Goal: Task Accomplishment & Management: Complete application form

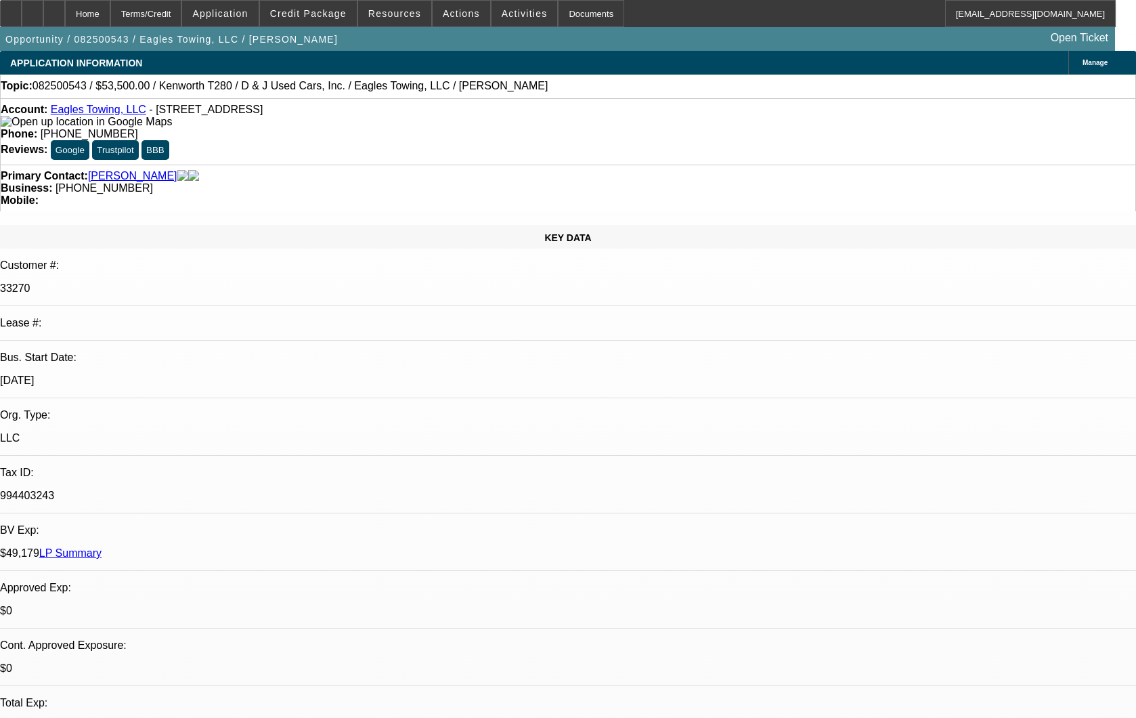
select select "0"
select select "0.1"
select select "4"
select select "0"
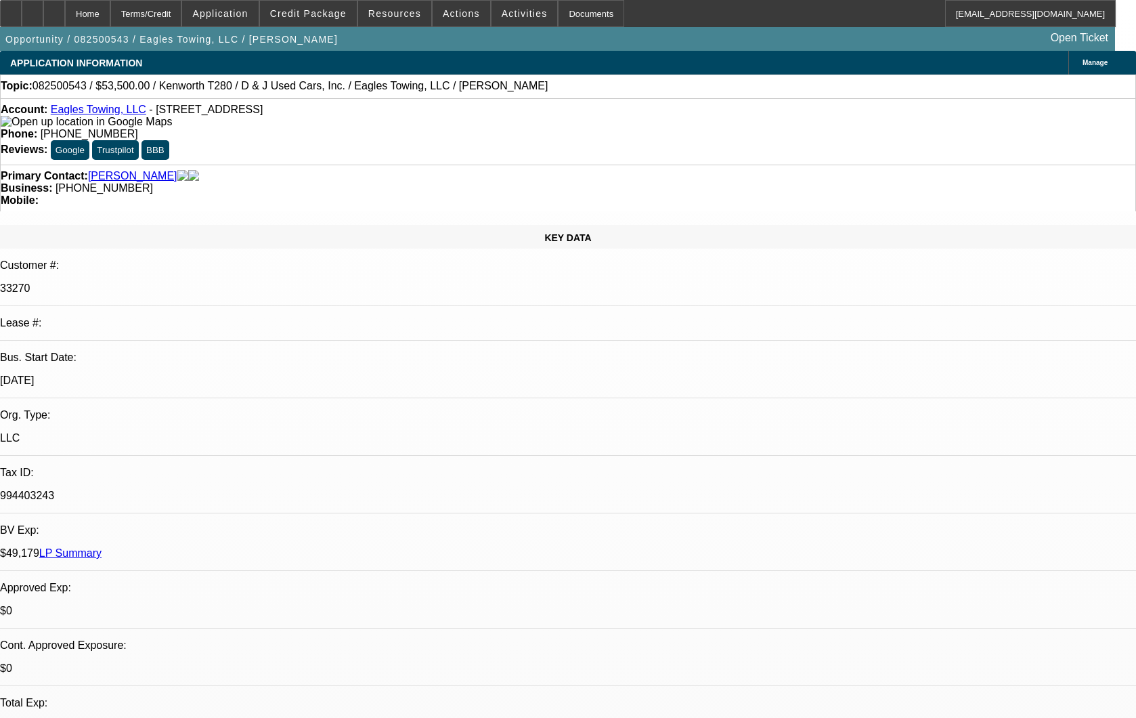
select select "0"
select select "0.1"
select select "4"
select select "0"
select select "2"
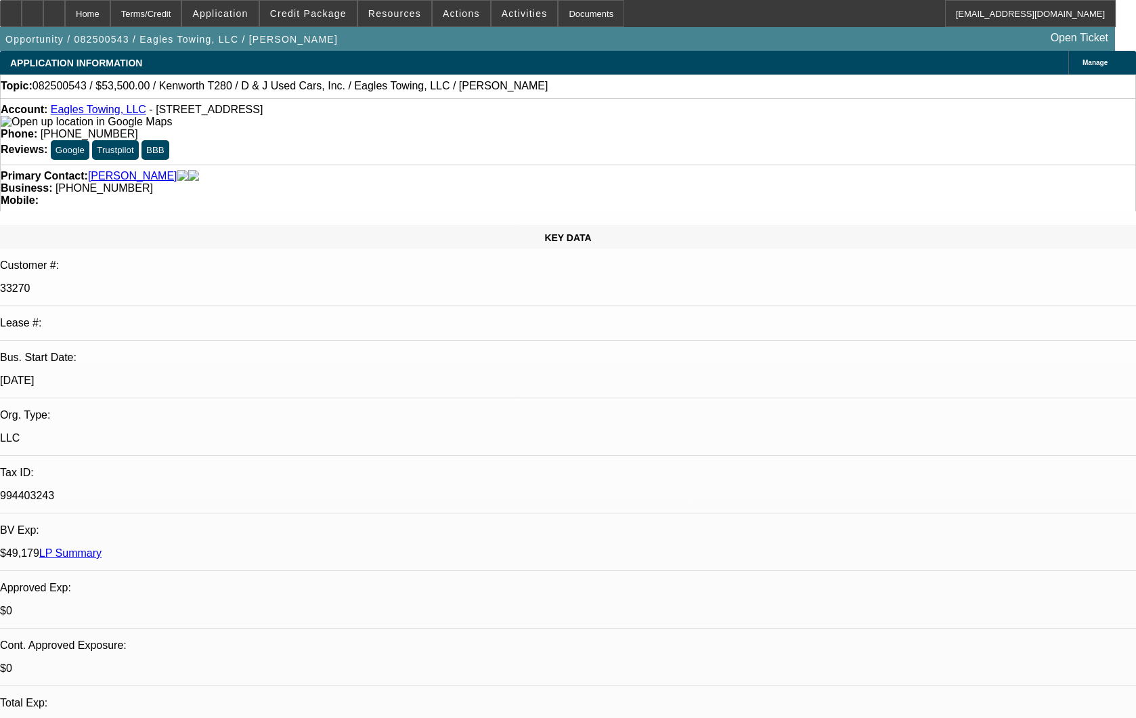
select select "2"
select select "0.1"
select select "4"
select select "0"
select select "2"
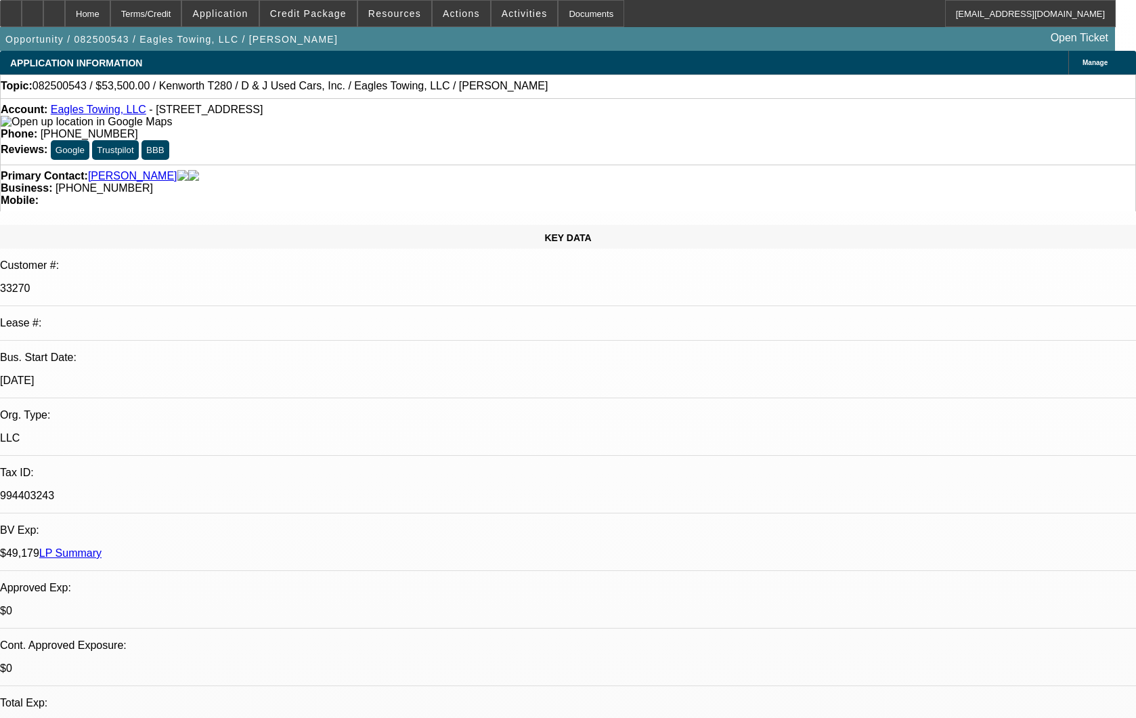
select select "2"
select select "0.1"
select select "4"
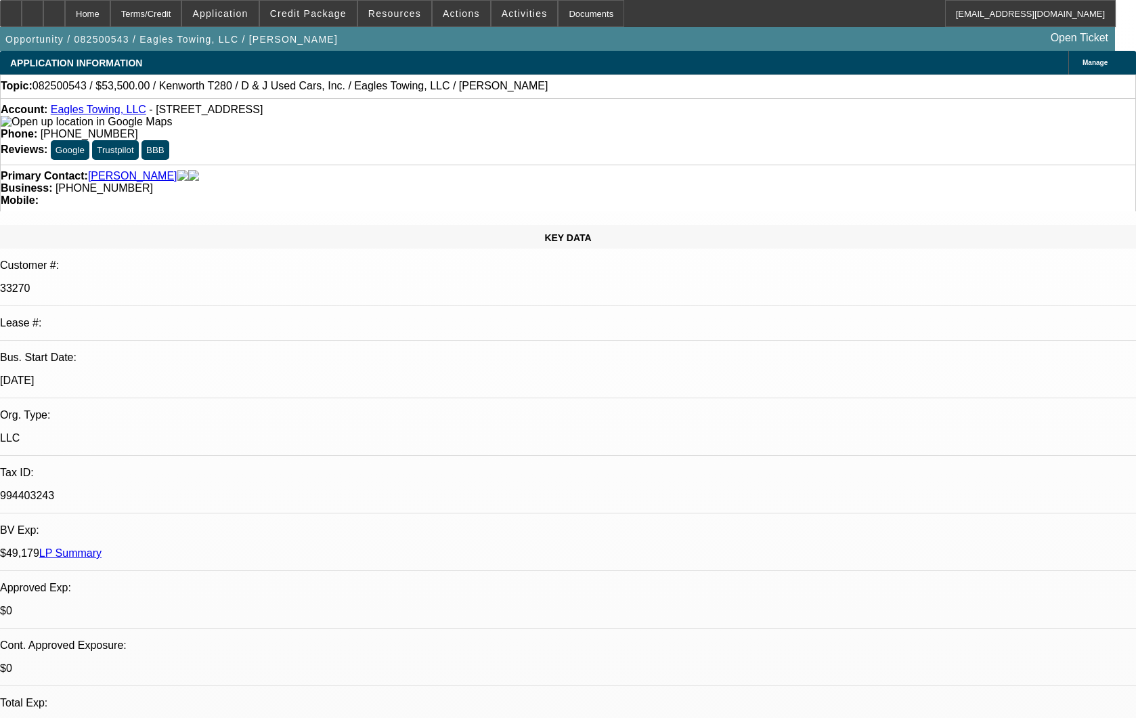
select select "0"
select select "2"
select select "0.1"
select select "4"
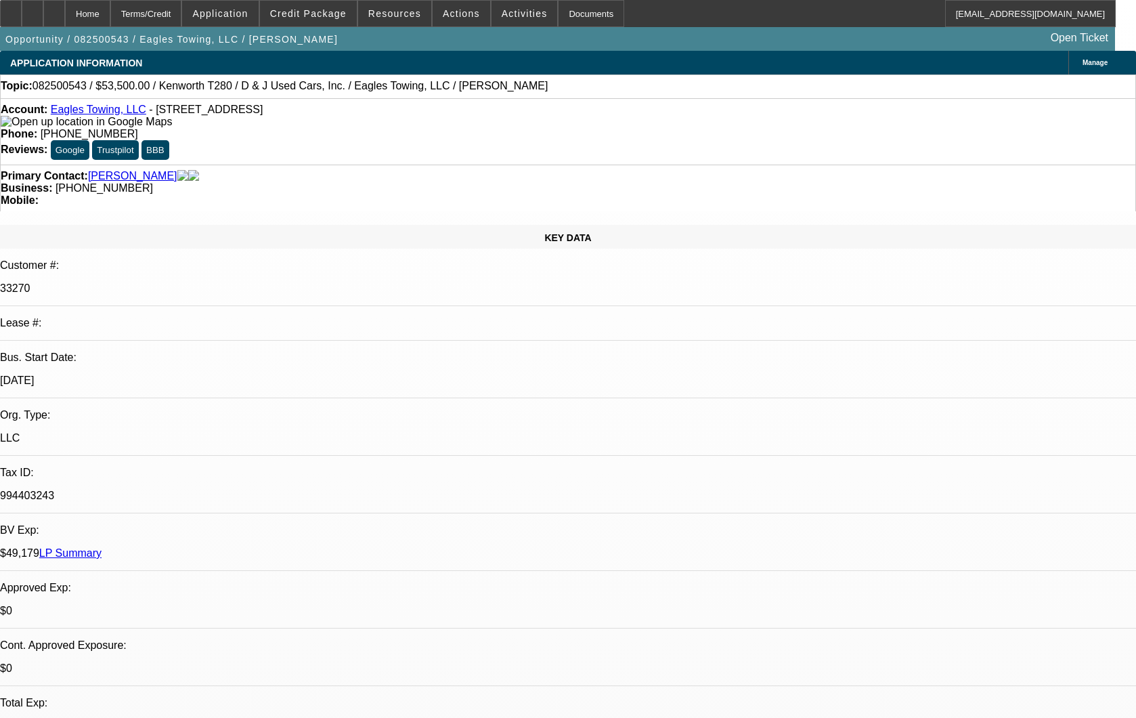
select select "0"
select select "2"
select select "0.1"
select select "4"
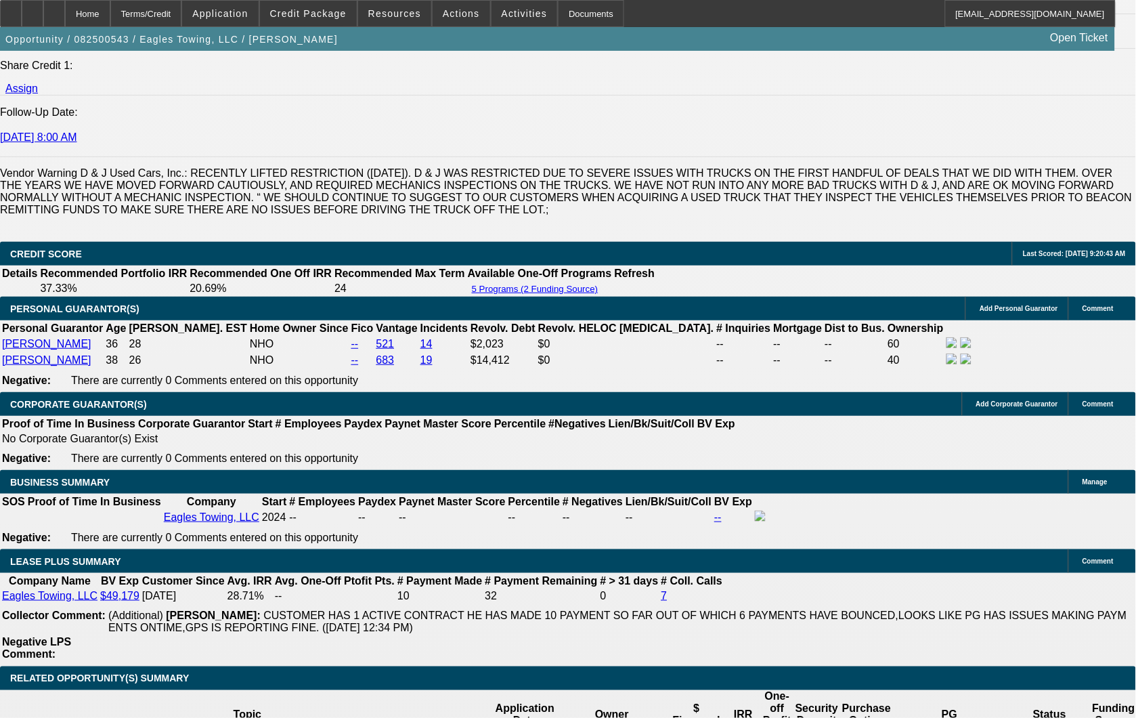
scroll to position [75, 0]
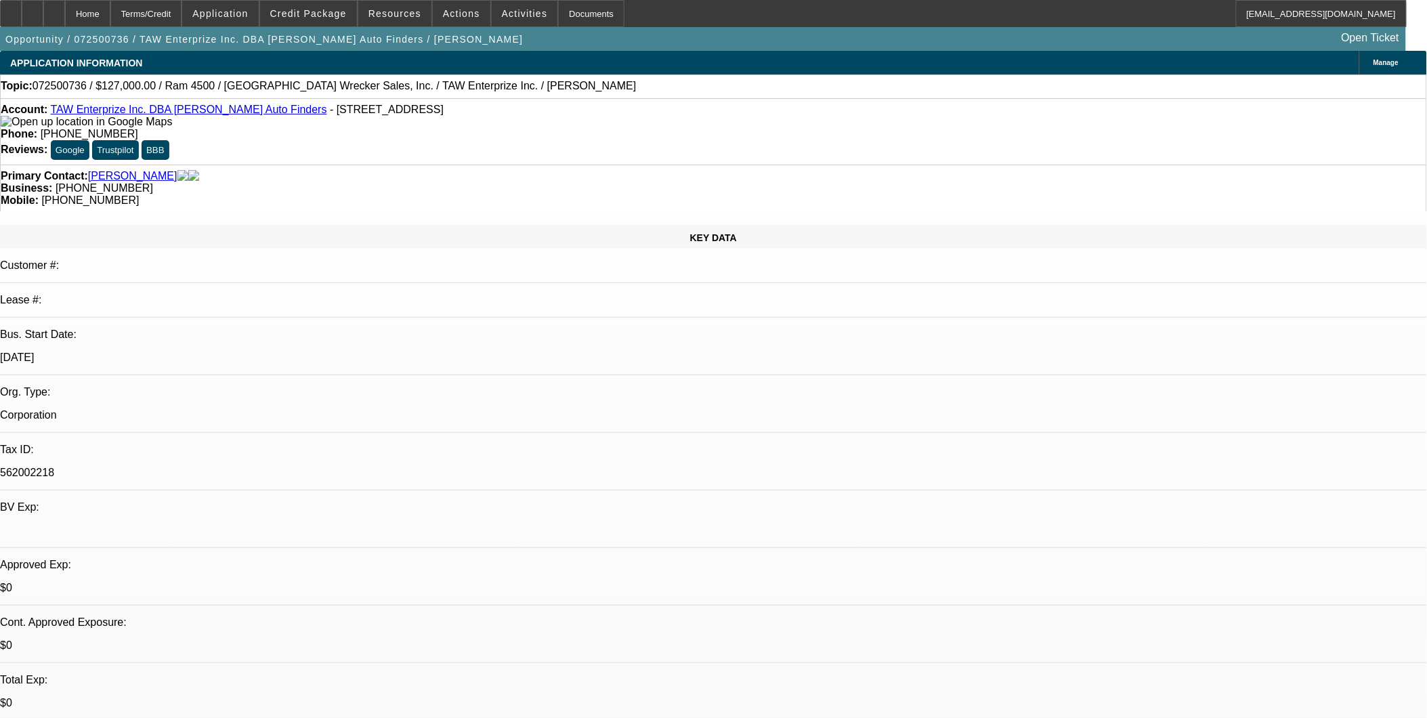
select select "0"
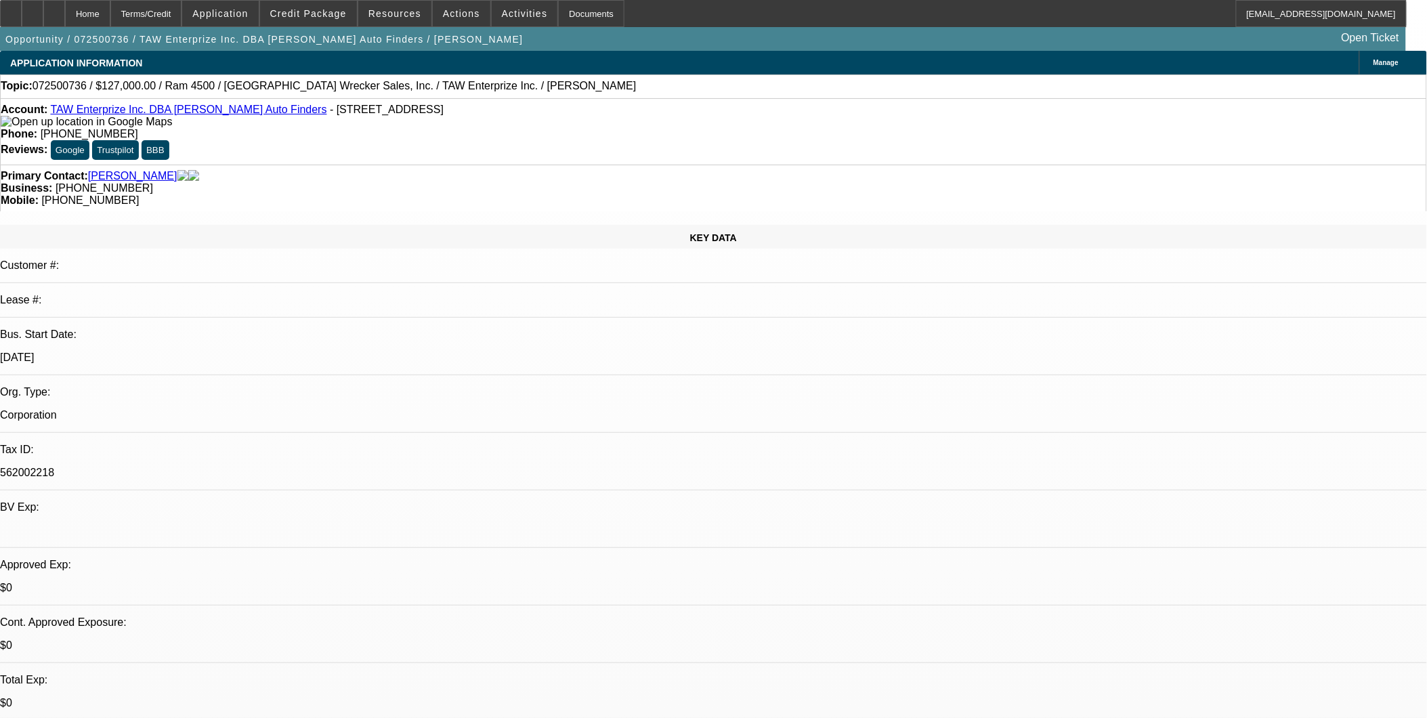
select select "0.1"
select select "0"
select select "0.1"
select select "0"
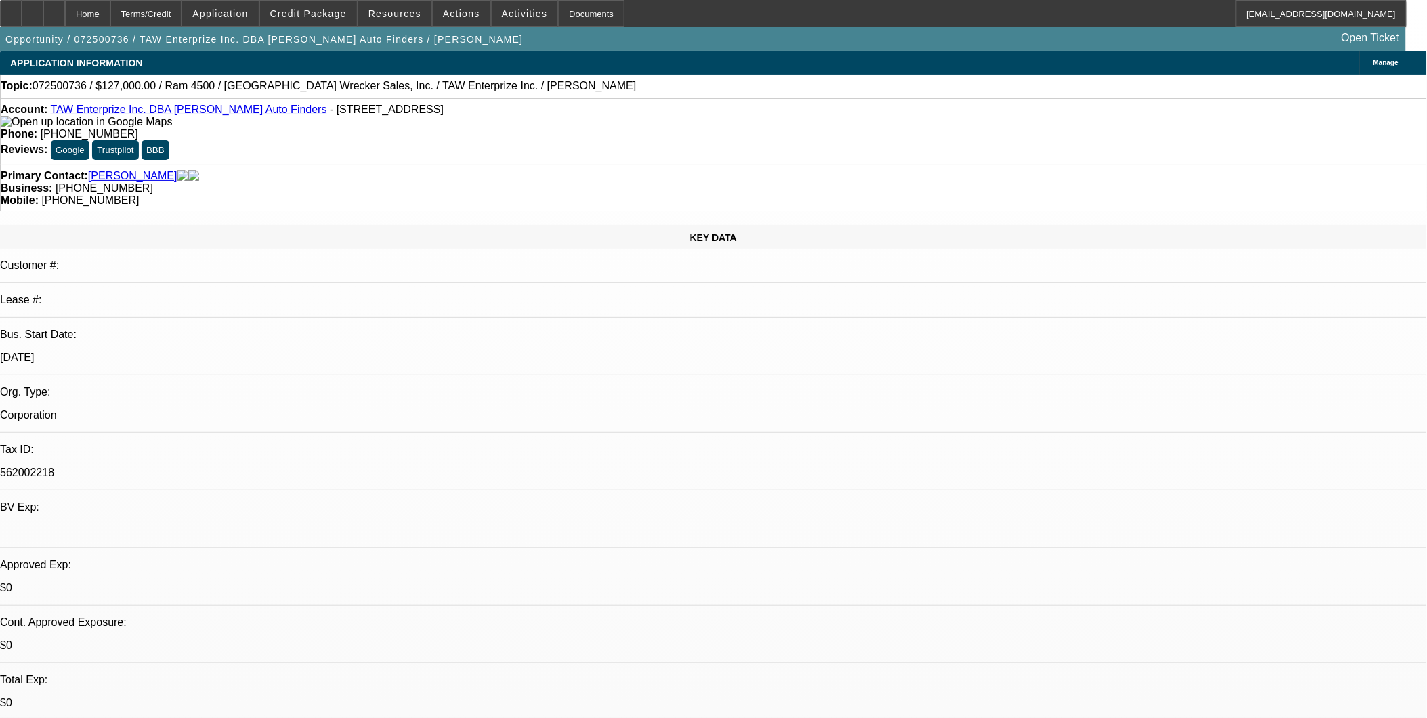
select select "0"
select select "0.1"
select select "1"
select select "3"
select select "6"
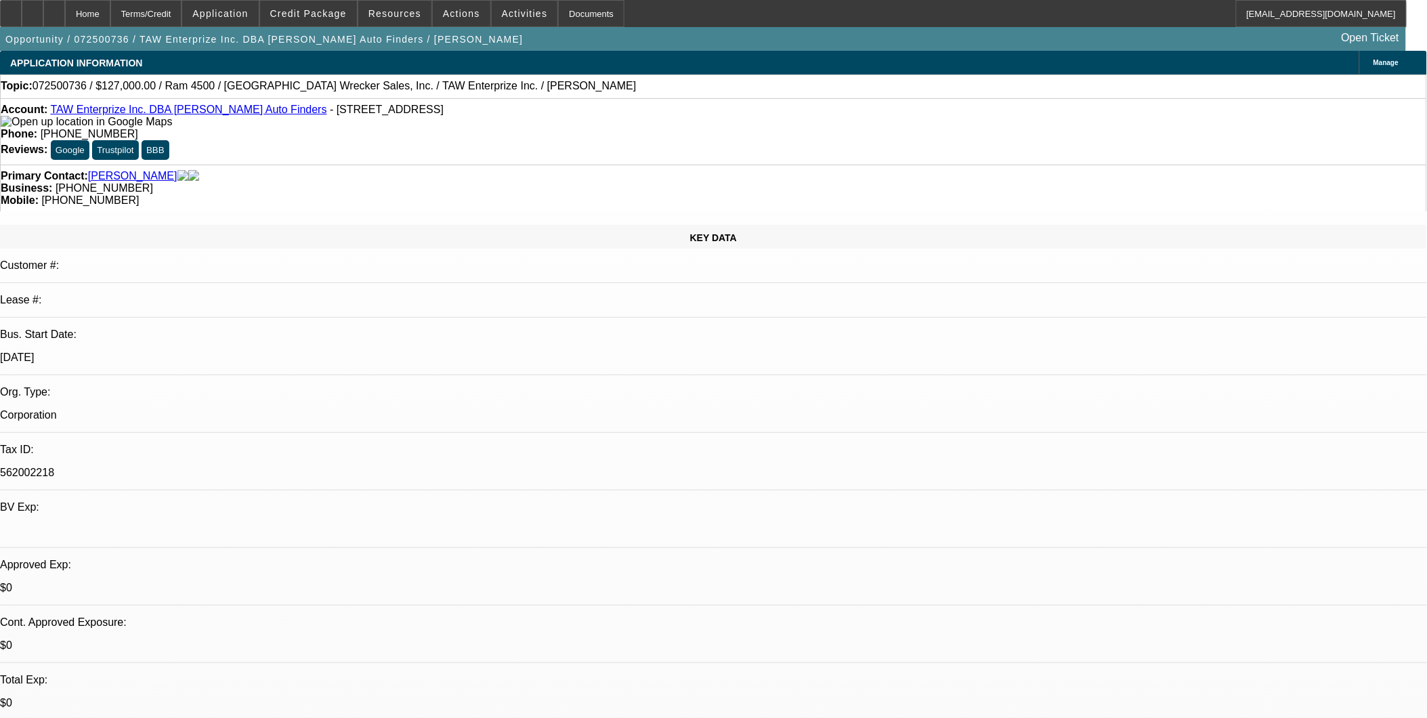
select select "1"
select select "3"
select select "6"
select select "1"
select select "2"
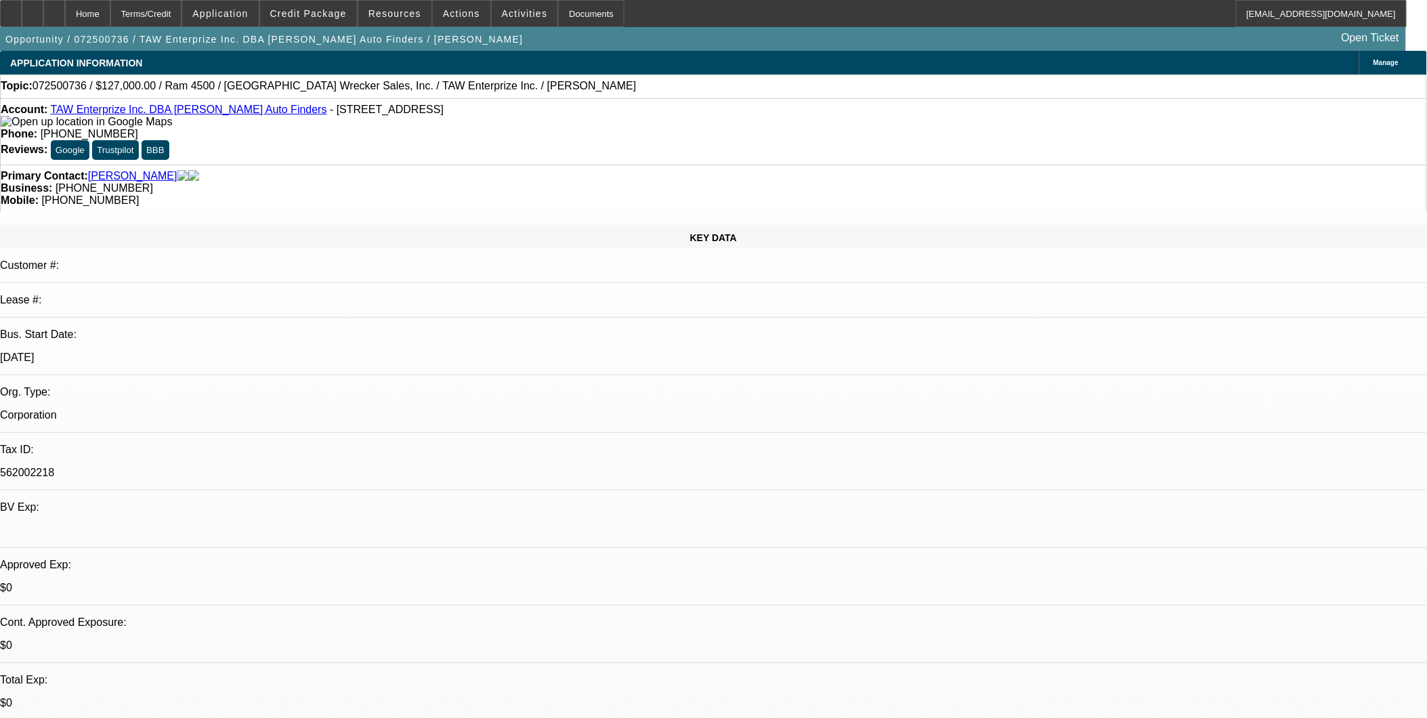
select select "4"
select select "1"
select select "2"
select select "4"
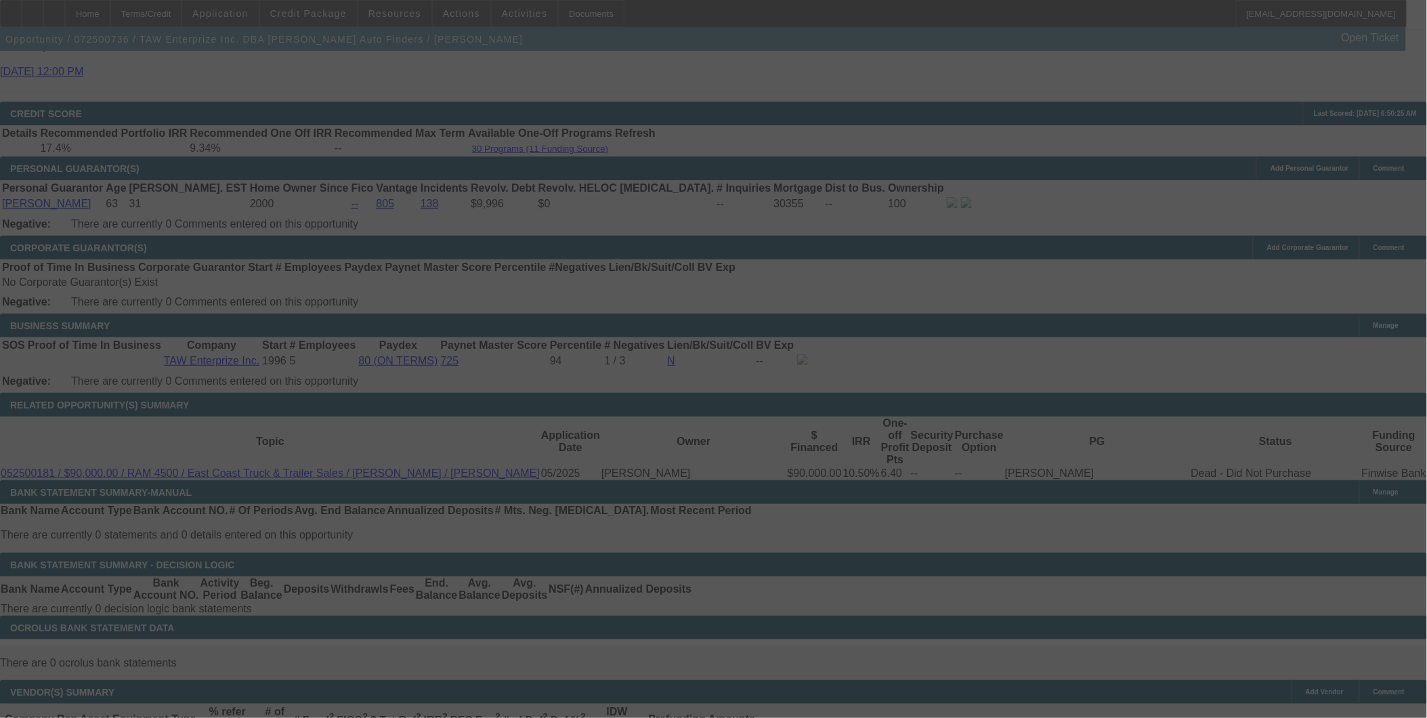
scroll to position [2030, 0]
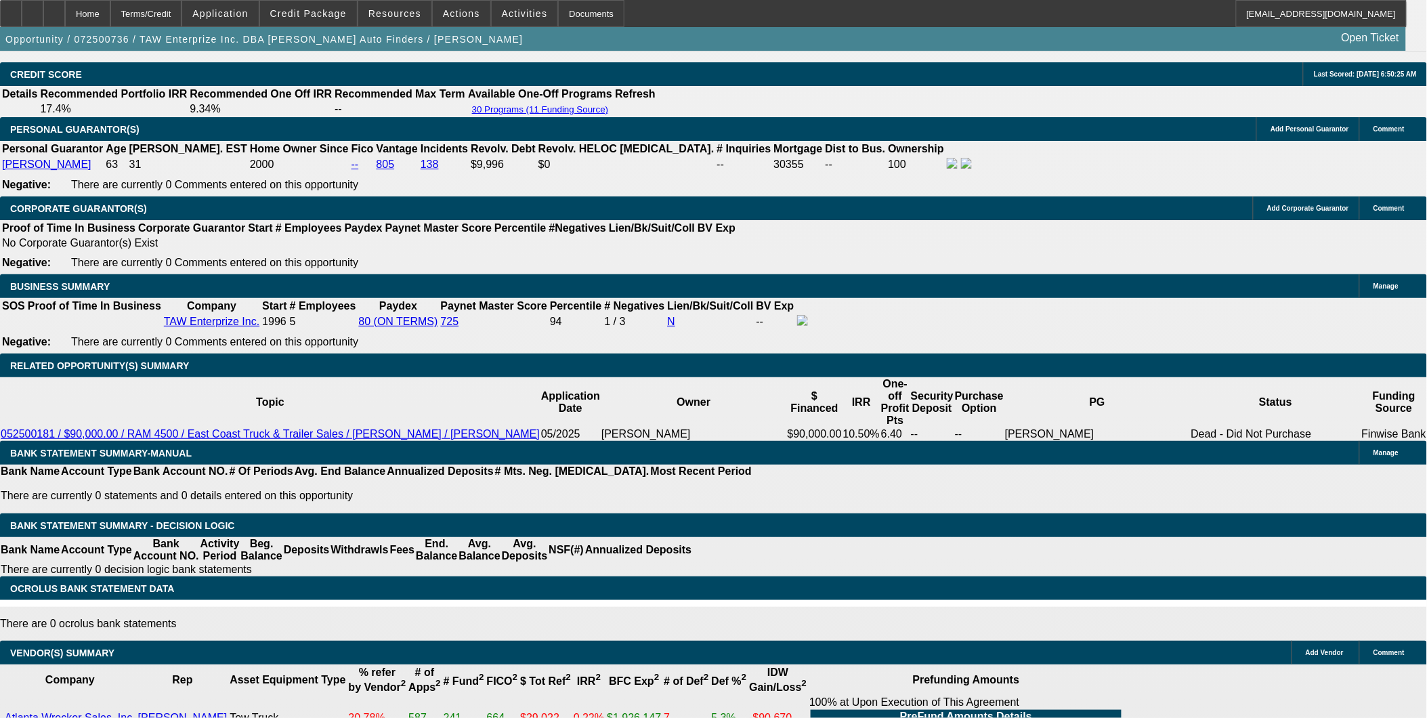
select select "0"
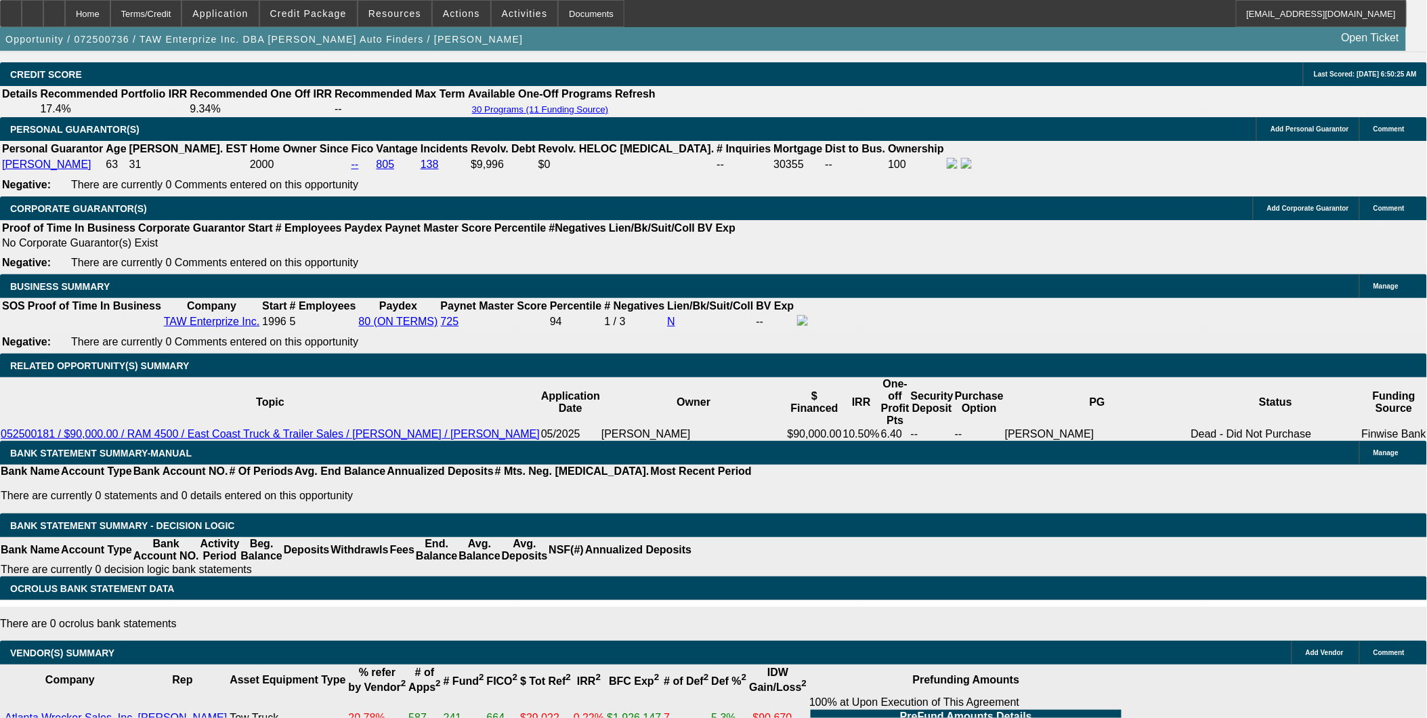
select select "0.1"
select select "0"
select select "0.1"
select select "0"
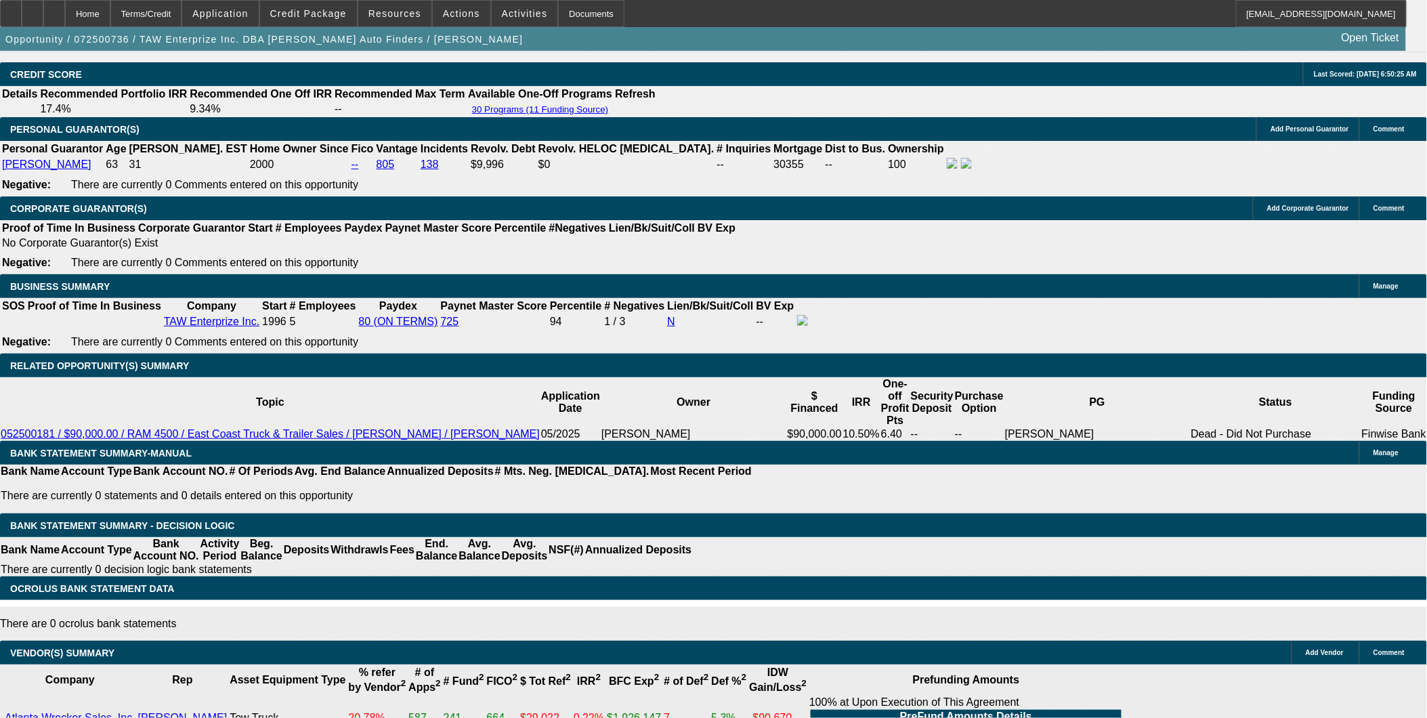
select select "0"
select select "0.1"
select select "1"
select select "3"
select select "6"
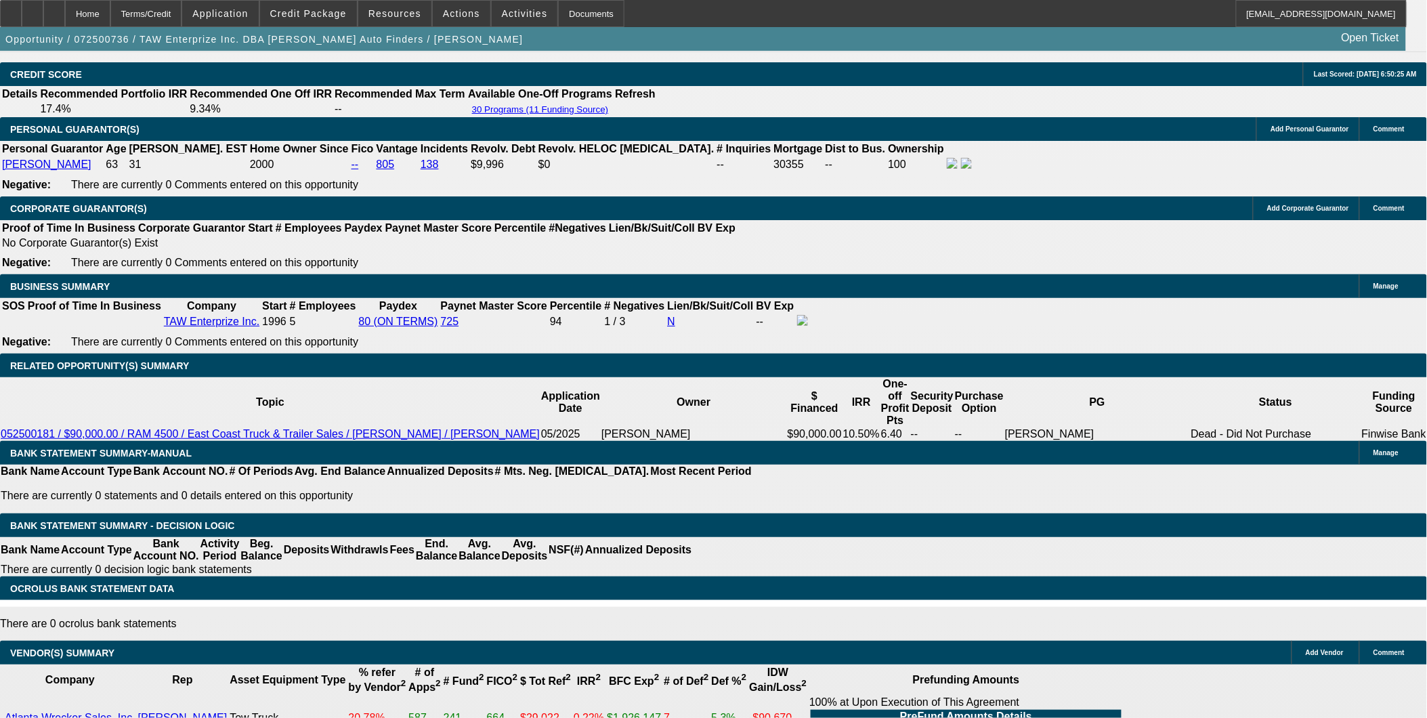
select select "1"
select select "3"
select select "6"
select select "1"
select select "2"
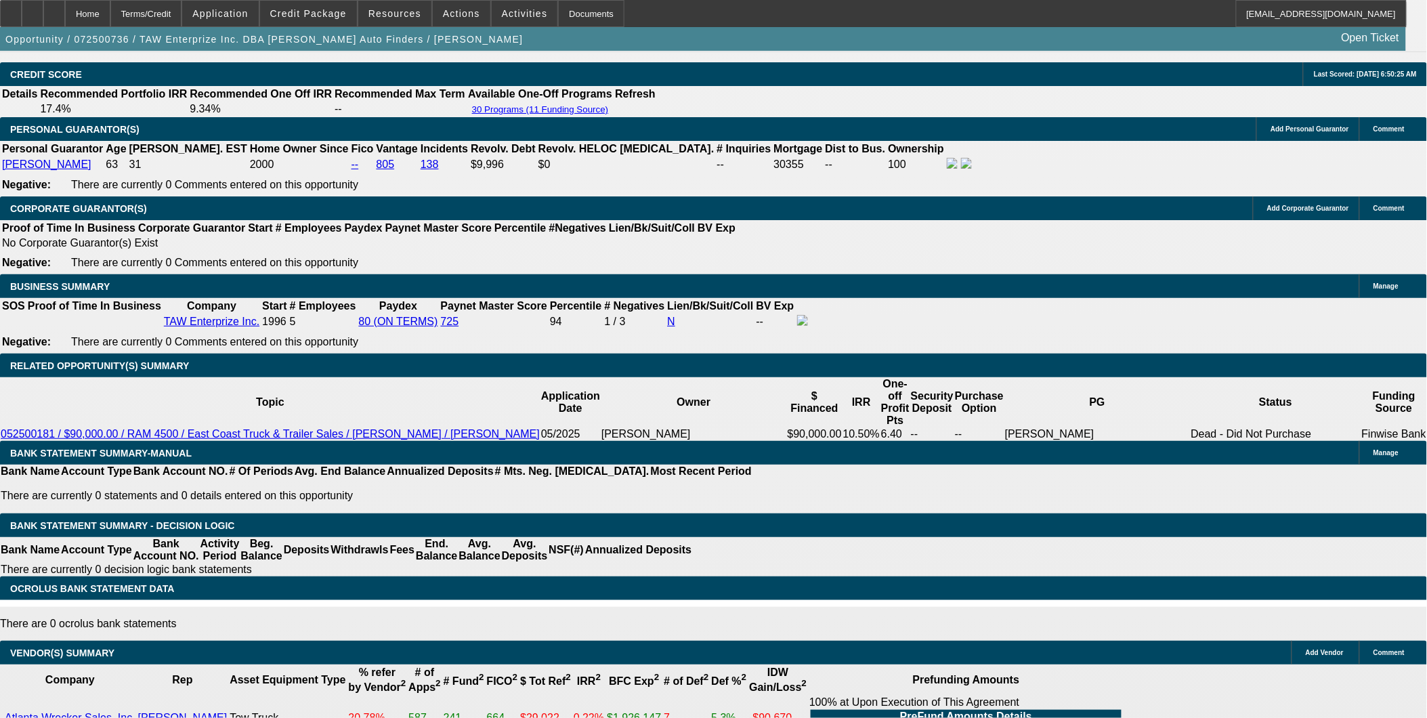
select select "4"
select select "1"
select select "2"
select select "4"
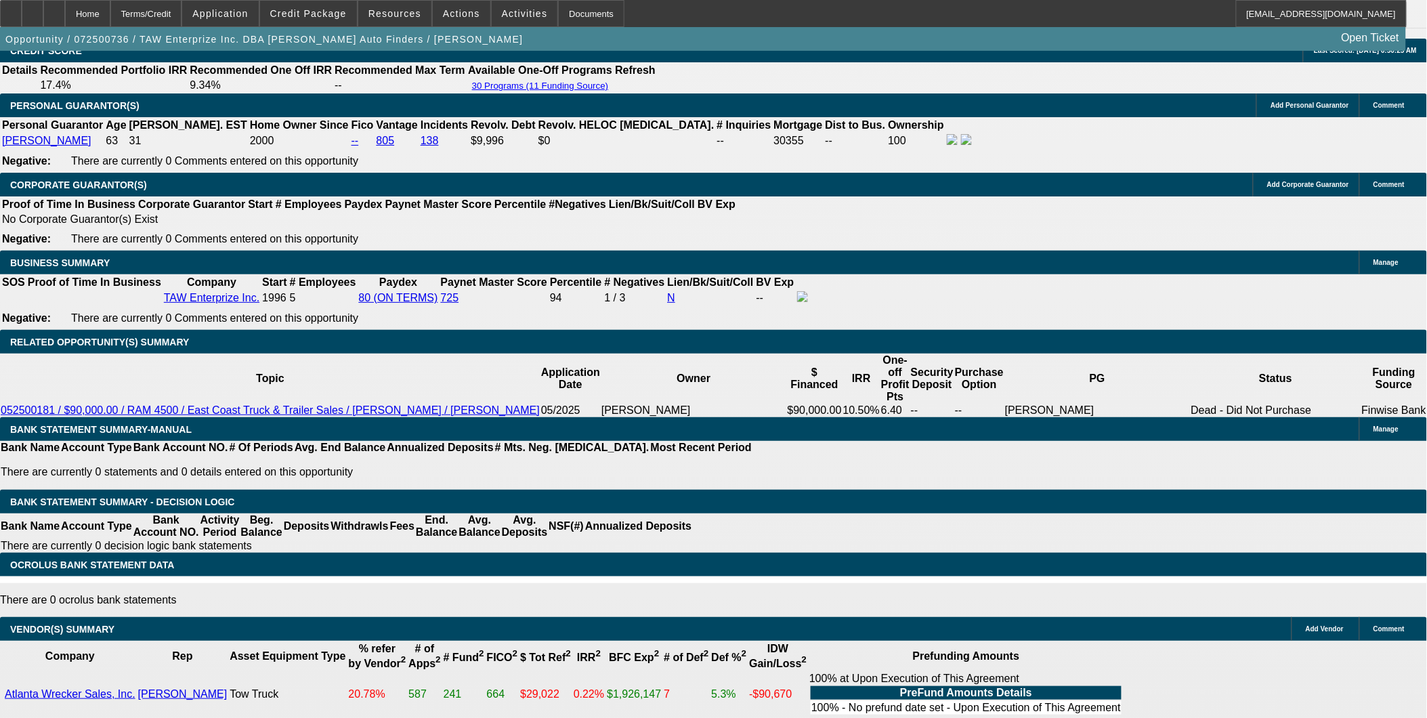
drag, startPoint x: 66, startPoint y: 518, endPoint x: 521, endPoint y: 524, distance: 455.1
drag, startPoint x: 499, startPoint y: 509, endPoint x: 89, endPoint y: 508, distance: 410.4
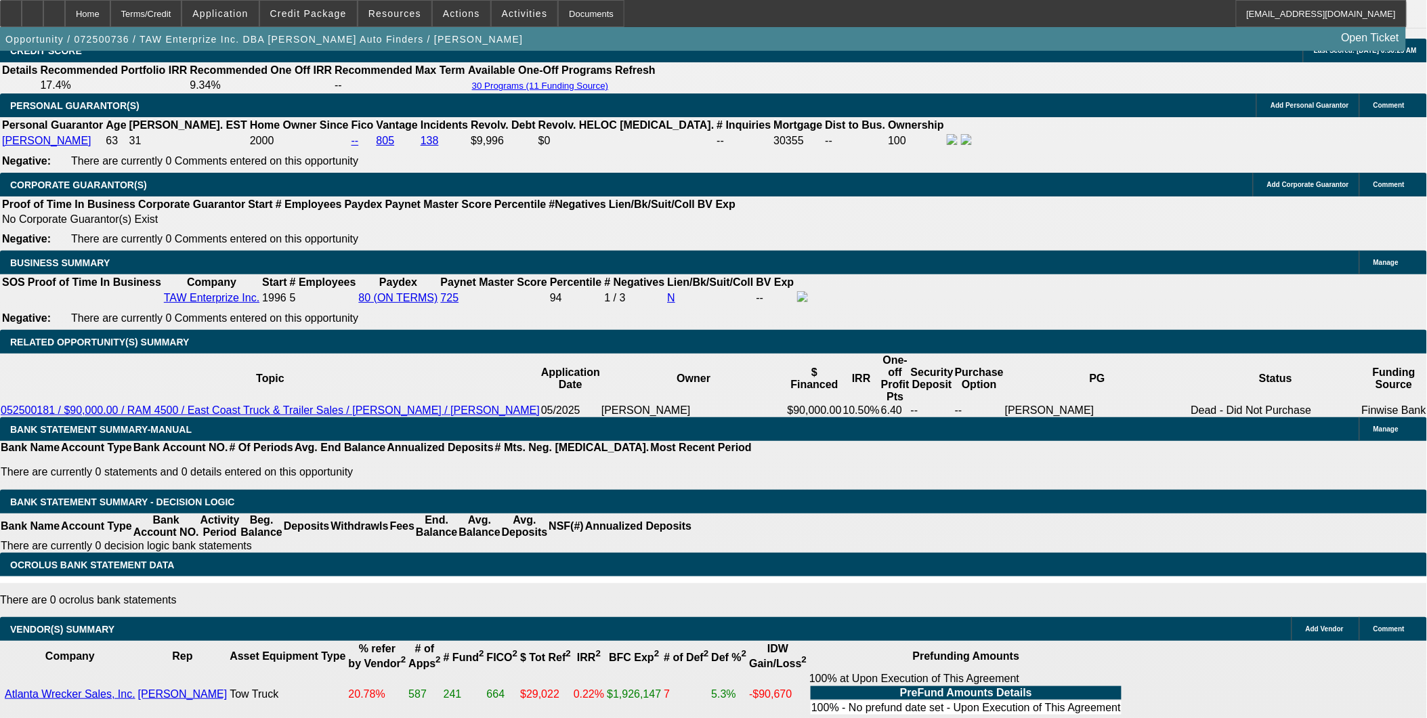
drag, startPoint x: 509, startPoint y: 519, endPoint x: 508, endPoint y: 528, distance: 8.8
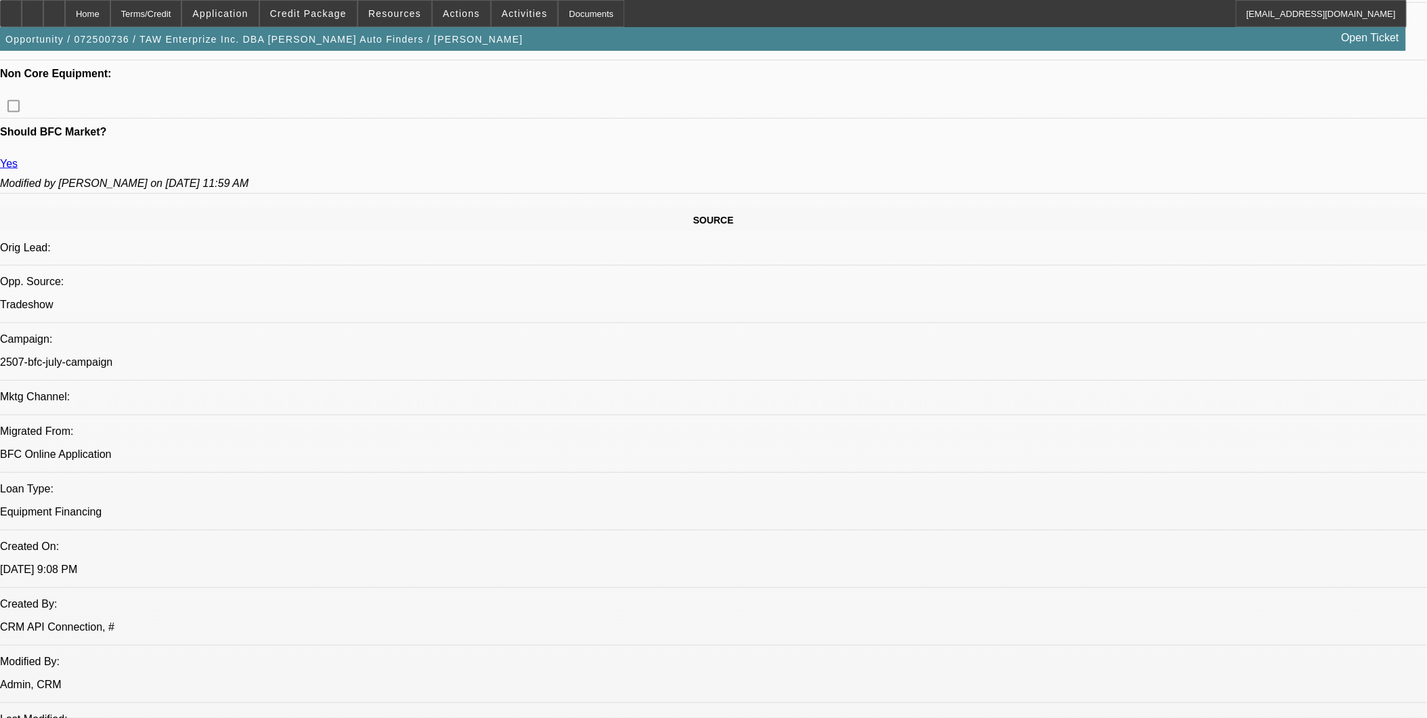
scroll to position [775, 0]
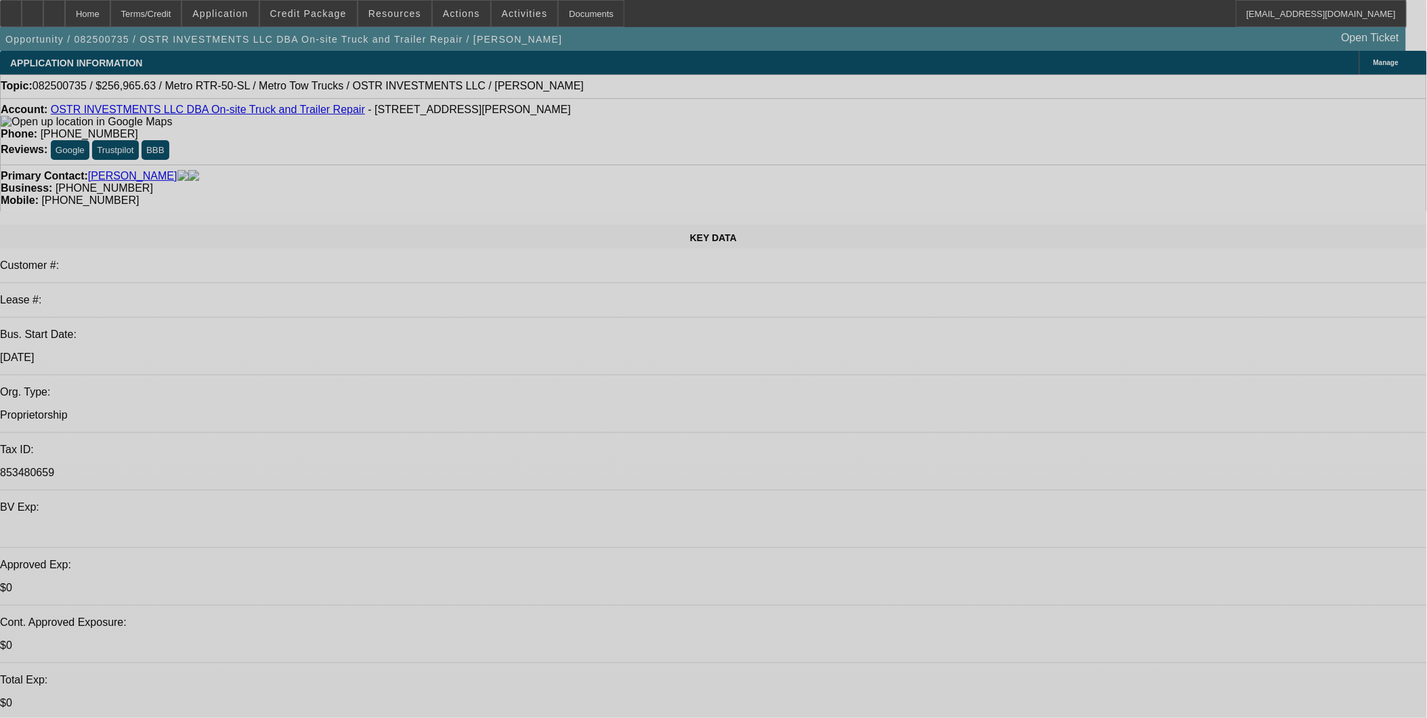
select select "0"
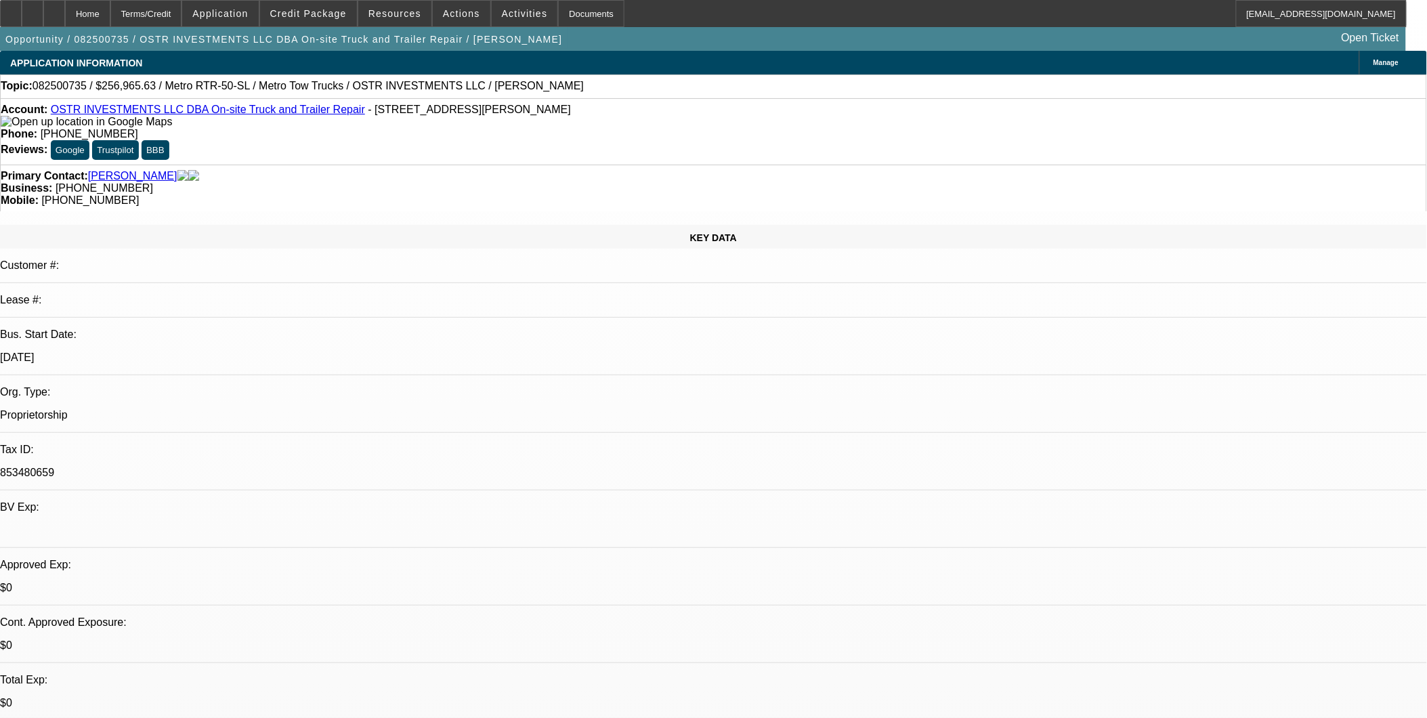
select select "2"
select select "0.1"
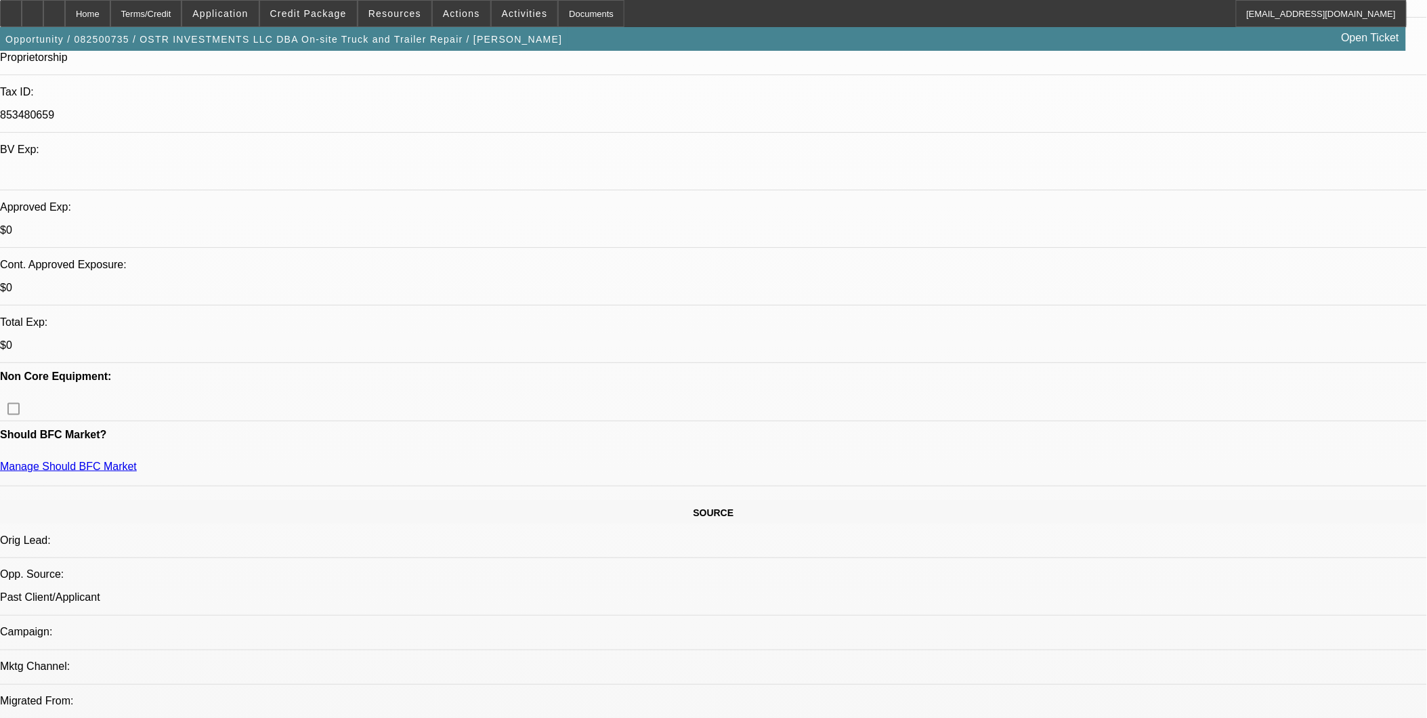
select select "1"
select select "2"
select select "4"
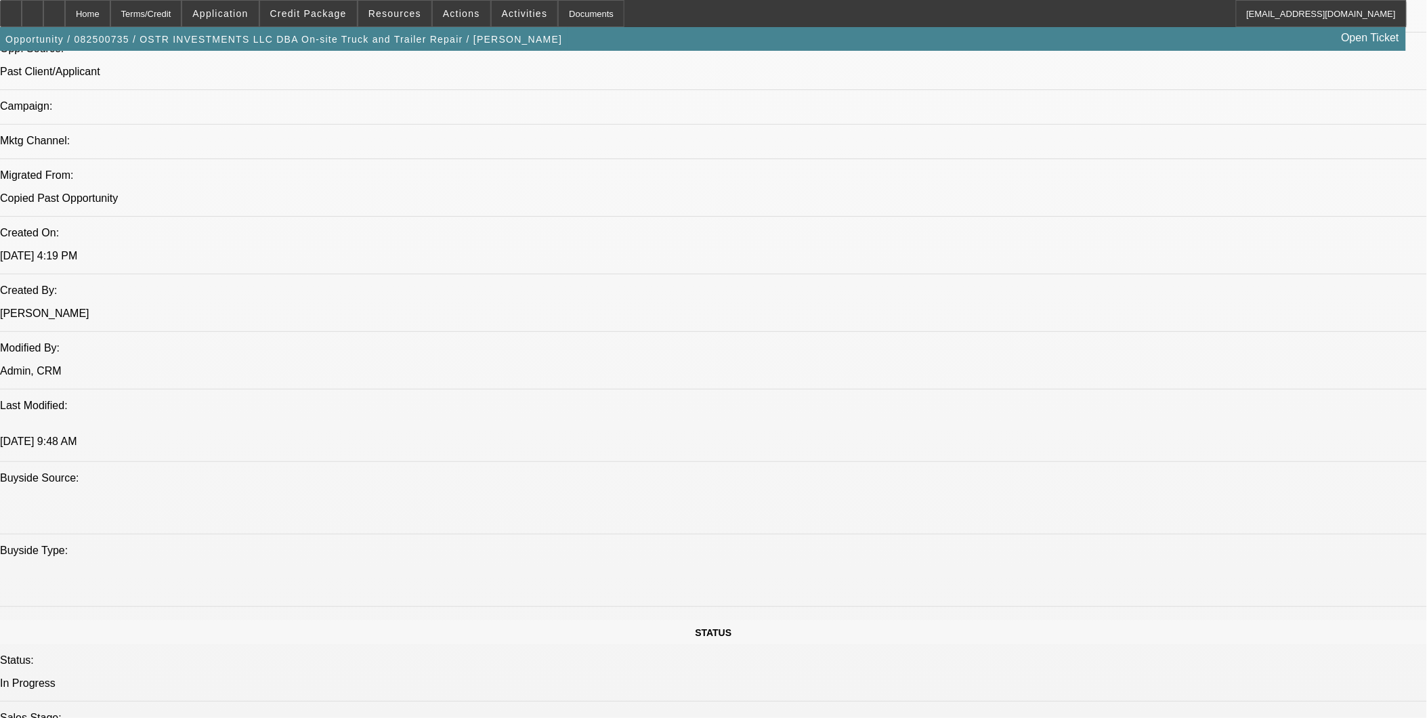
scroll to position [903, 0]
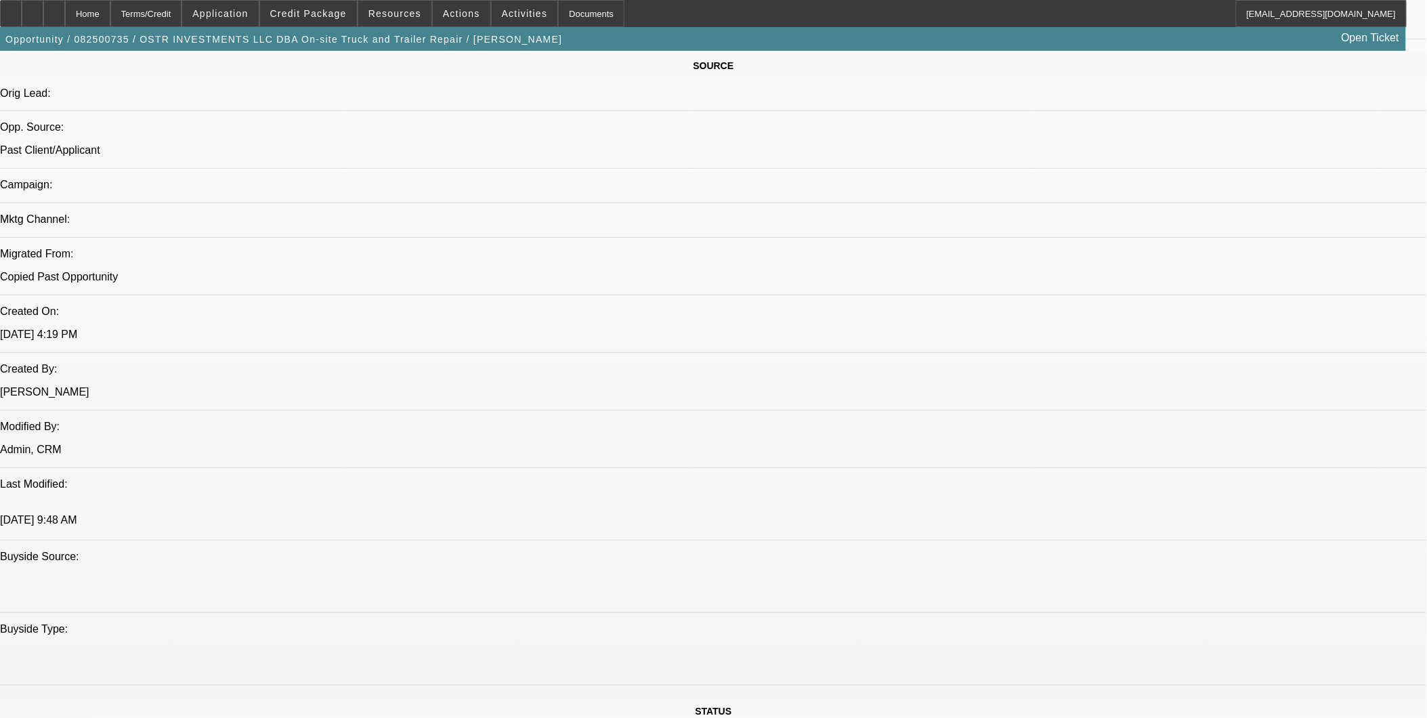
scroll to position [752, 0]
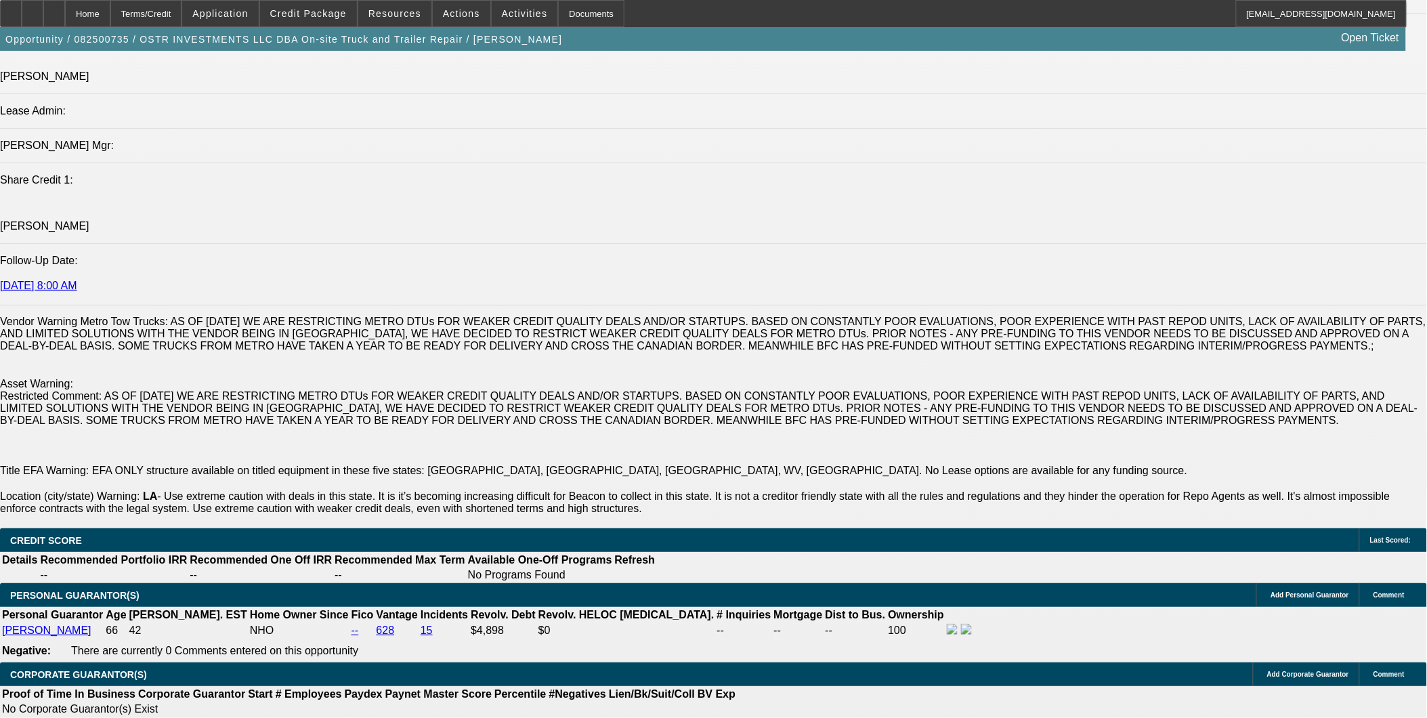
scroll to position [1880, 0]
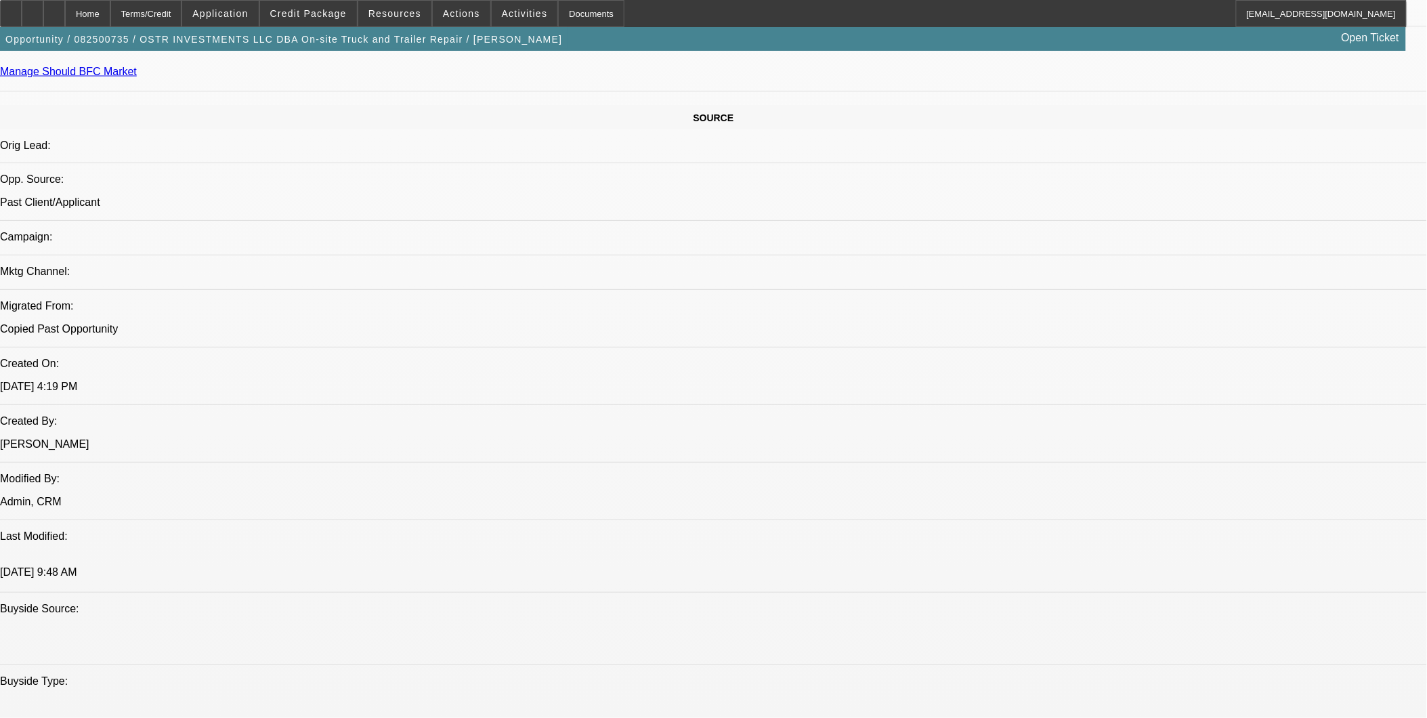
scroll to position [677, 0]
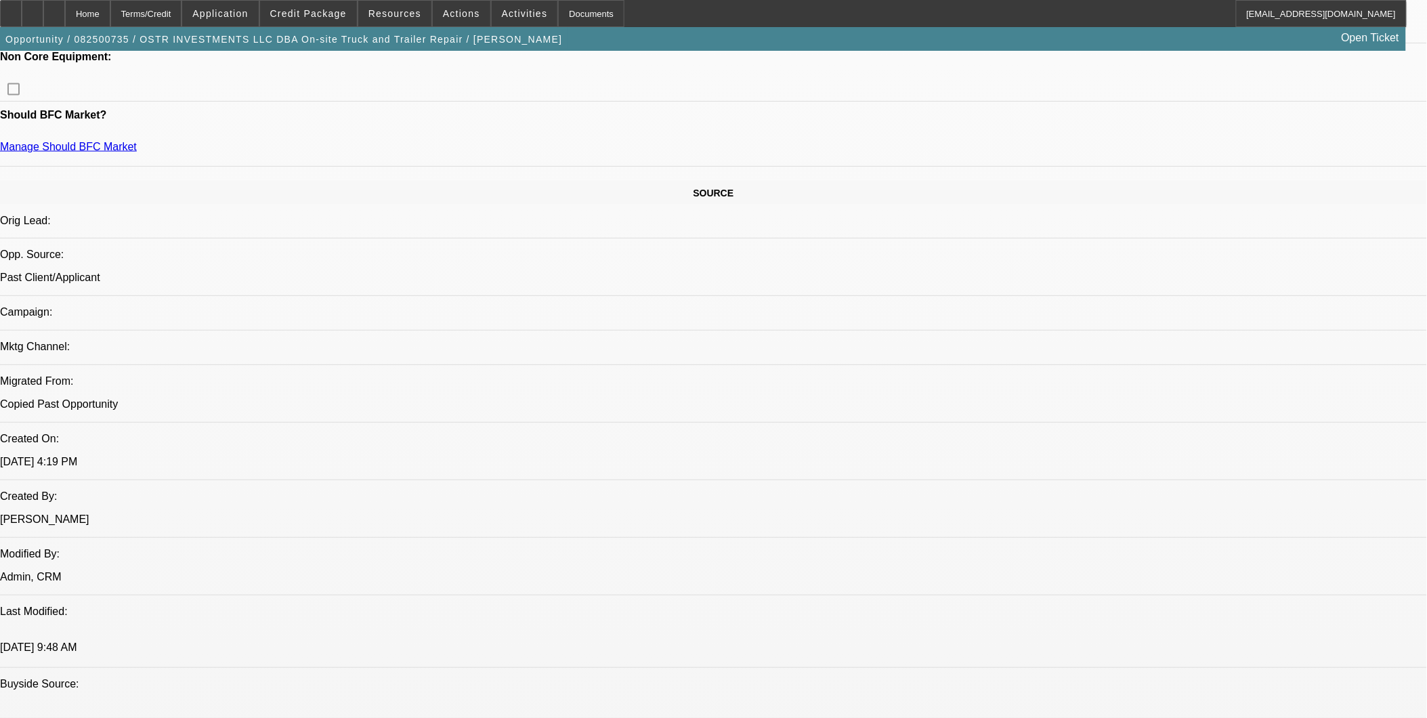
drag, startPoint x: 533, startPoint y: 282, endPoint x: 522, endPoint y: 280, distance: 11.0
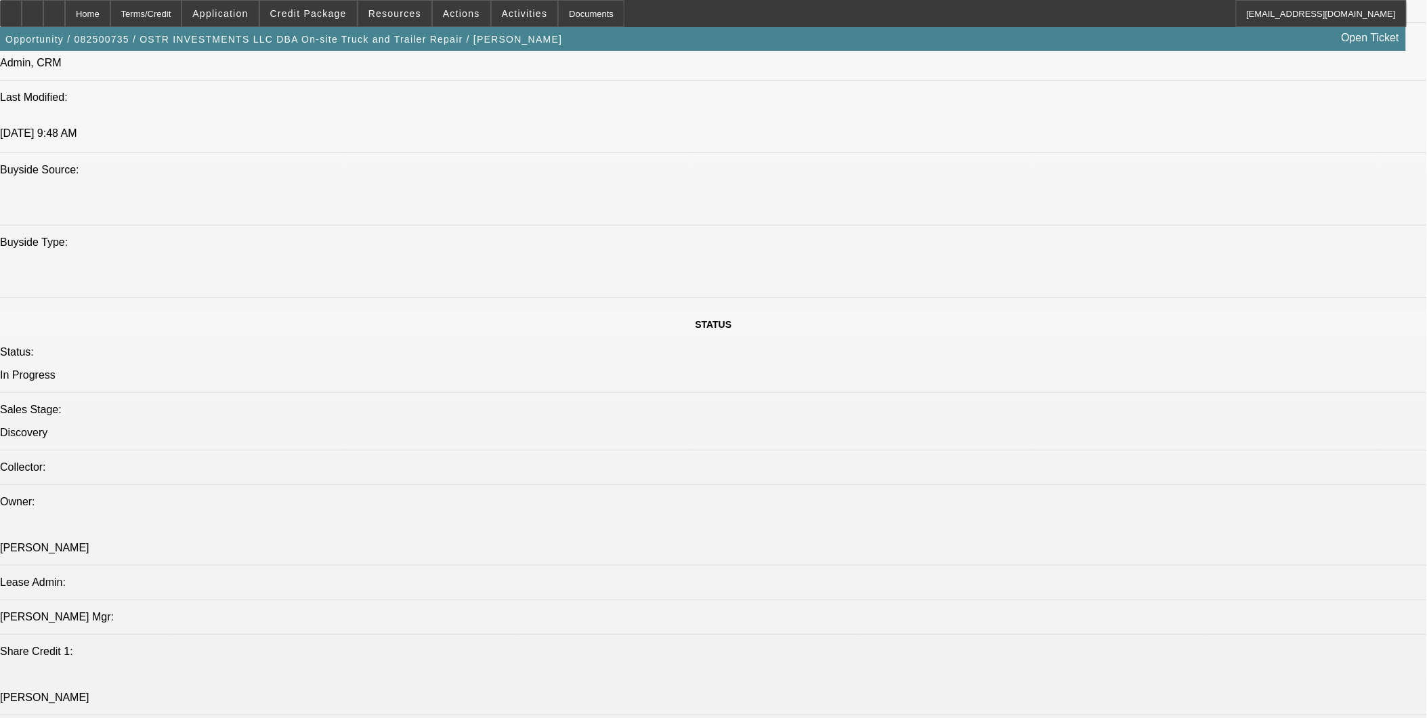
scroll to position [1354, 0]
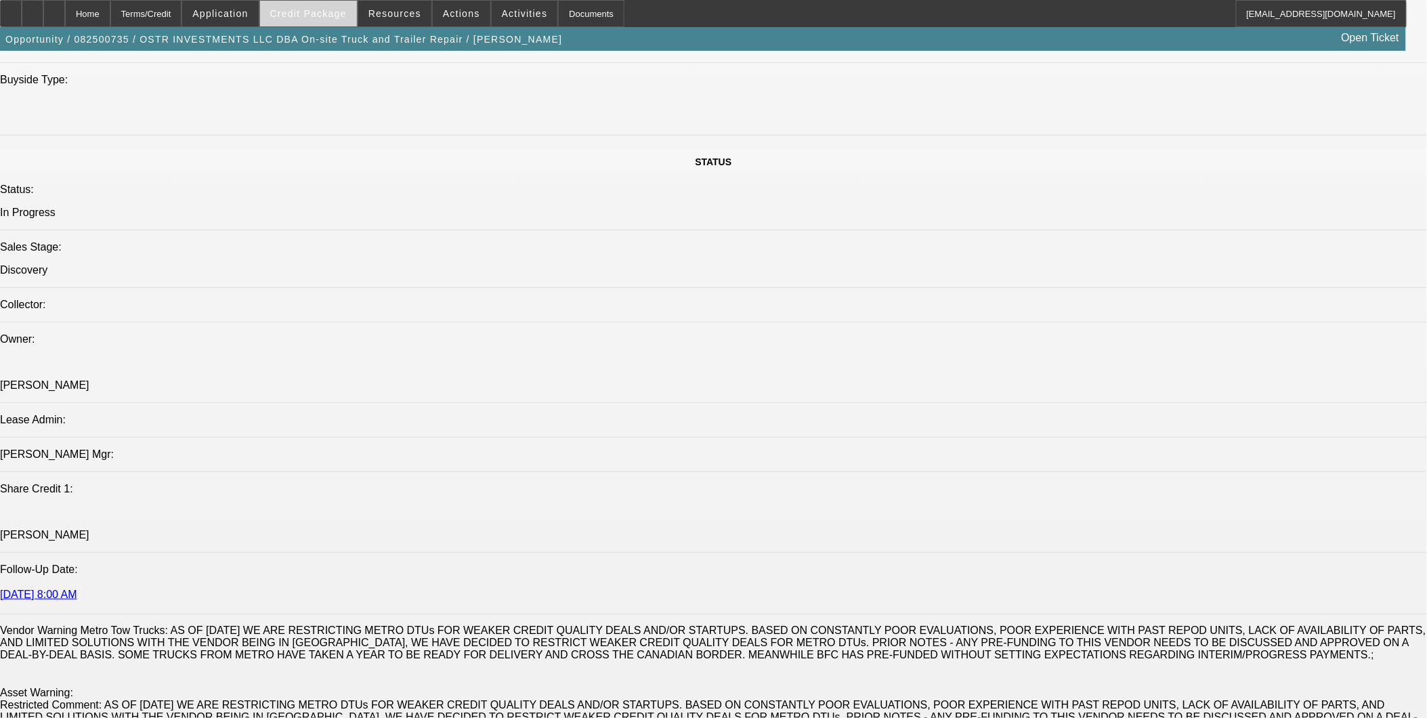
click at [330, 9] on span "Credit Package" at bounding box center [308, 13] width 77 height 11
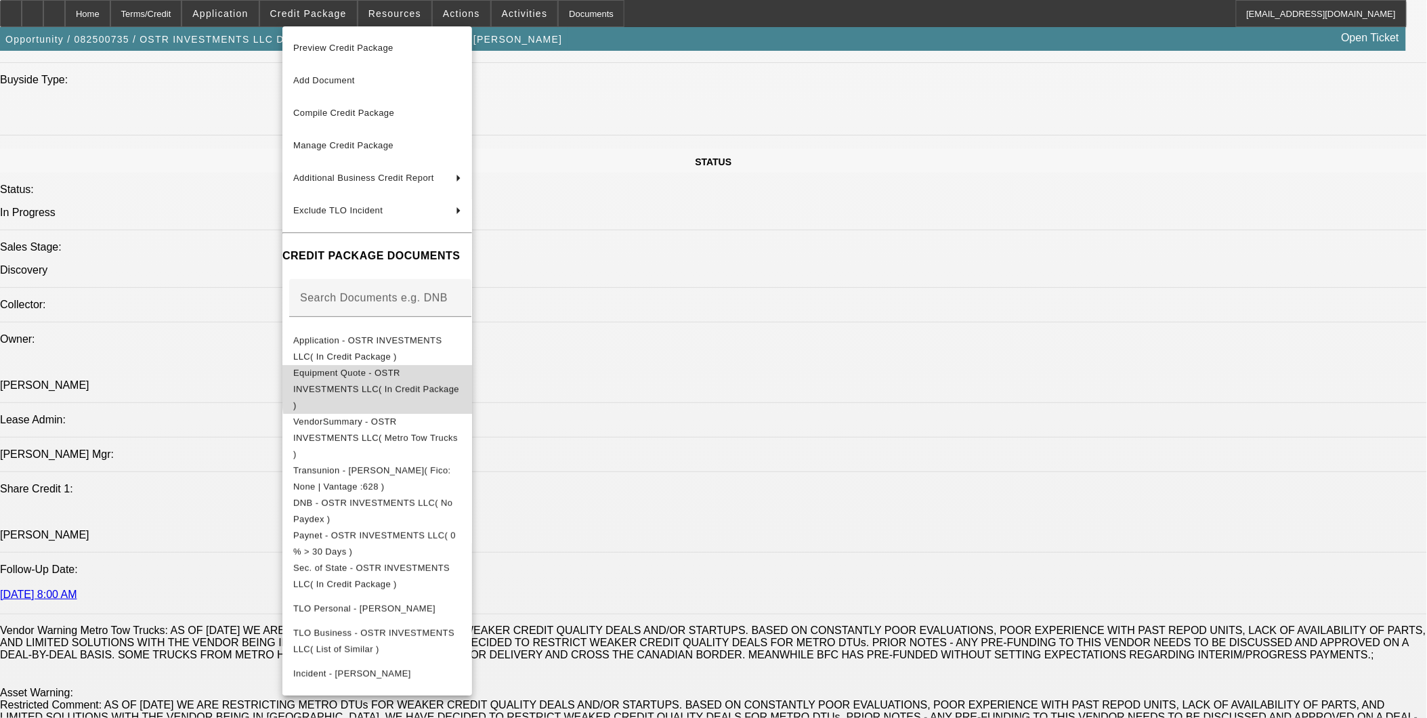
click at [461, 380] on span "Equipment Quote - OSTR INVESTMENTS LLC( In Credit Package )" at bounding box center [377, 388] width 168 height 49
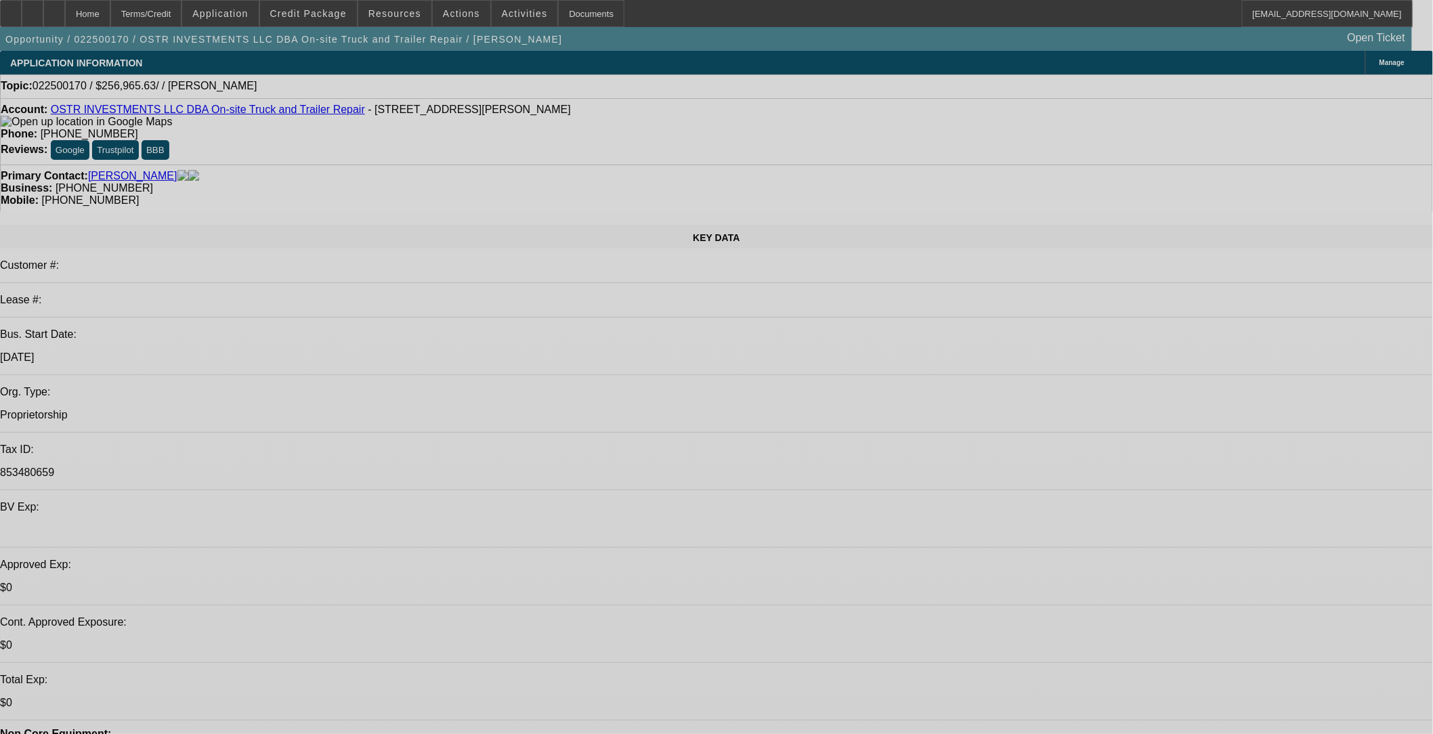
select select "0"
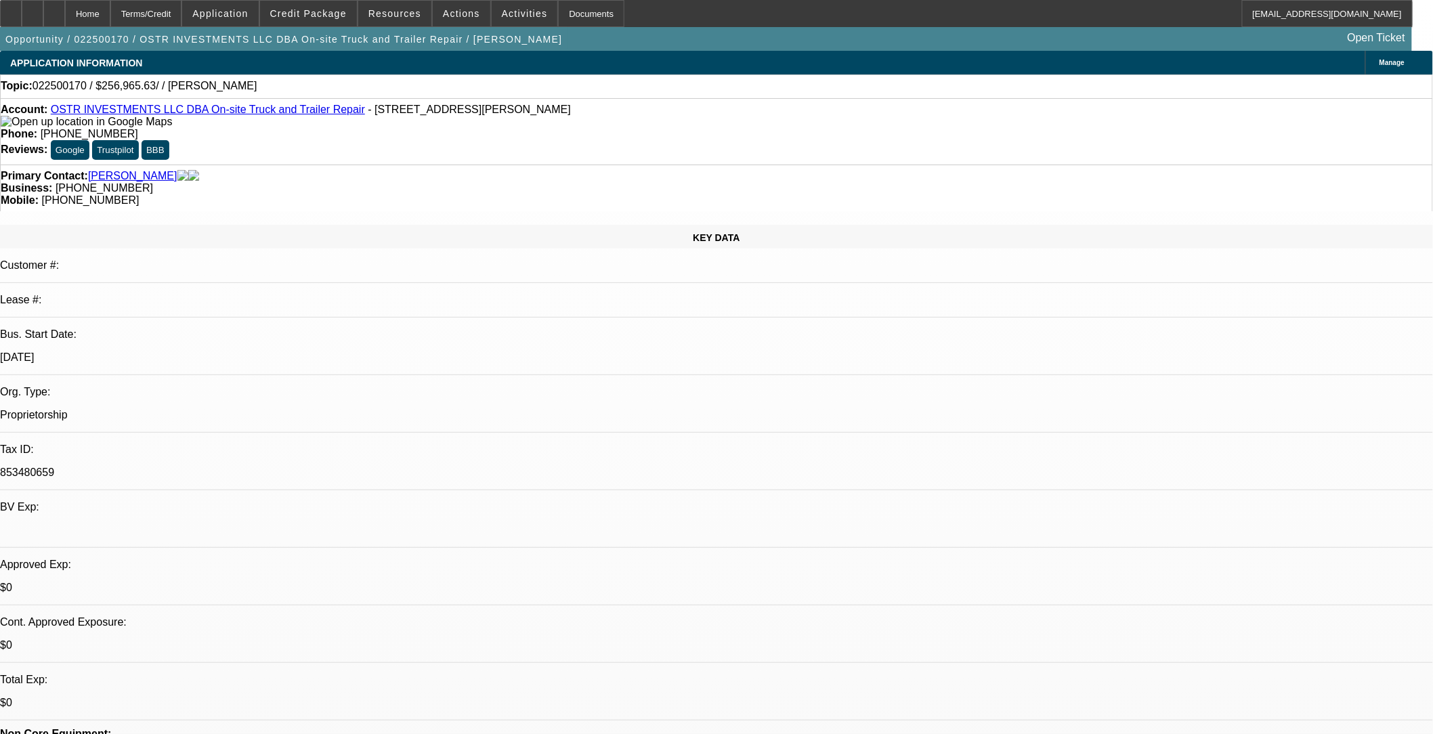
select select "2"
select select "0.1"
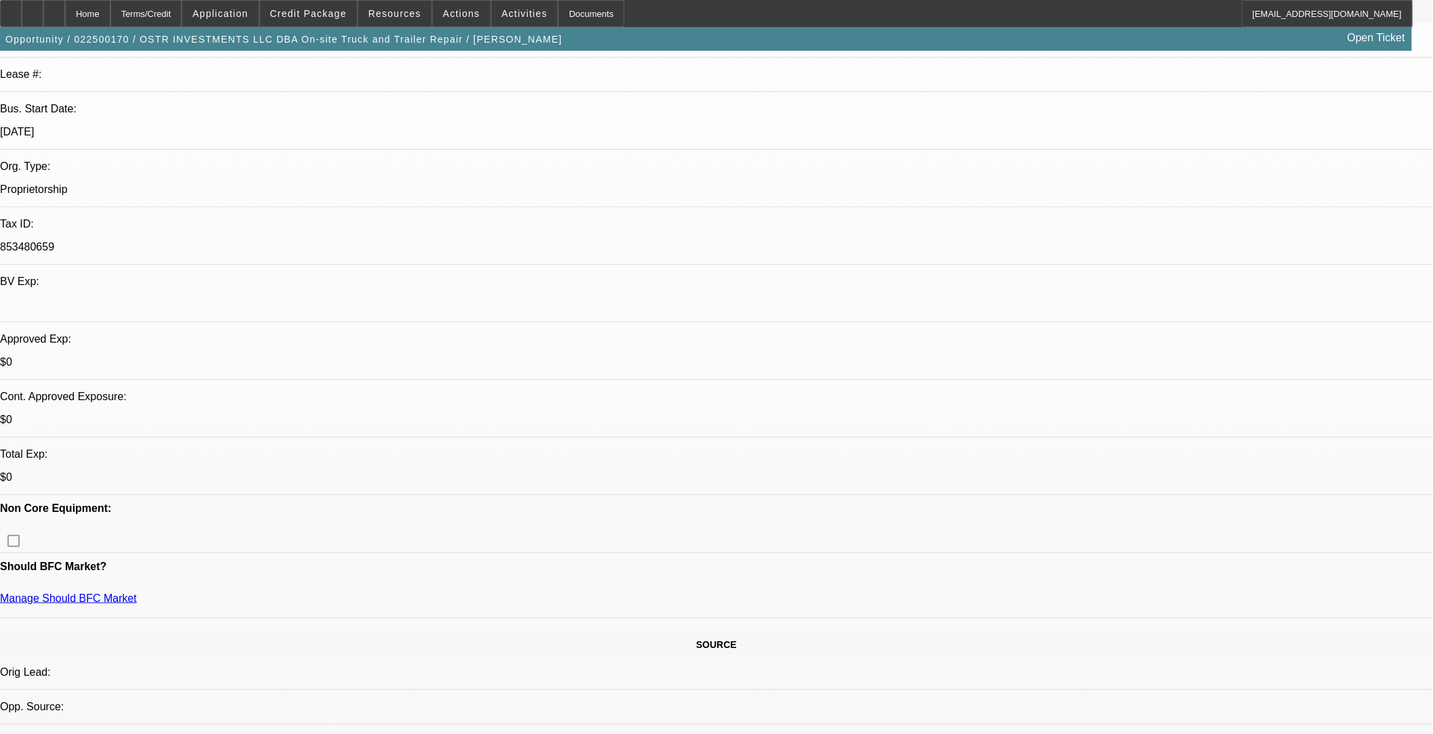
select select "1"
select select "2"
select select "4"
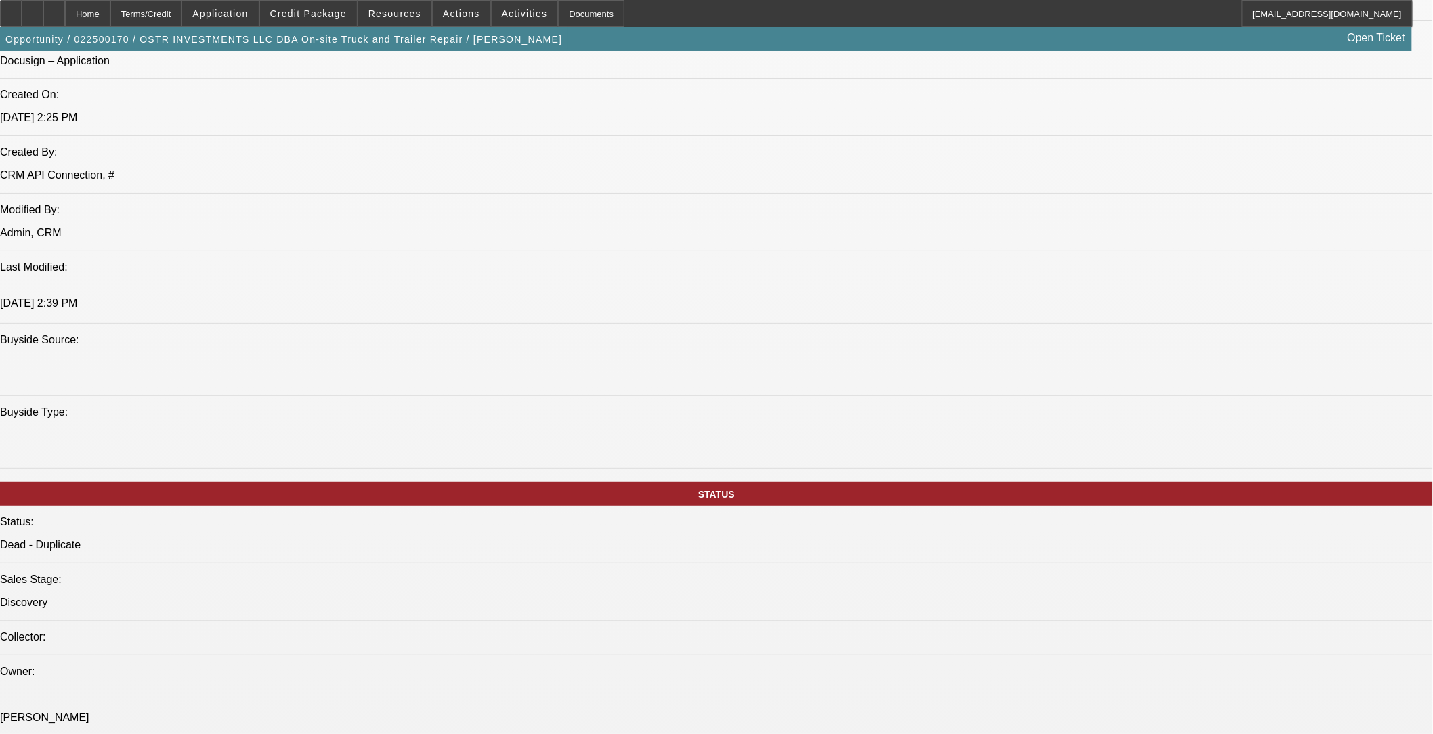
scroll to position [1128, 0]
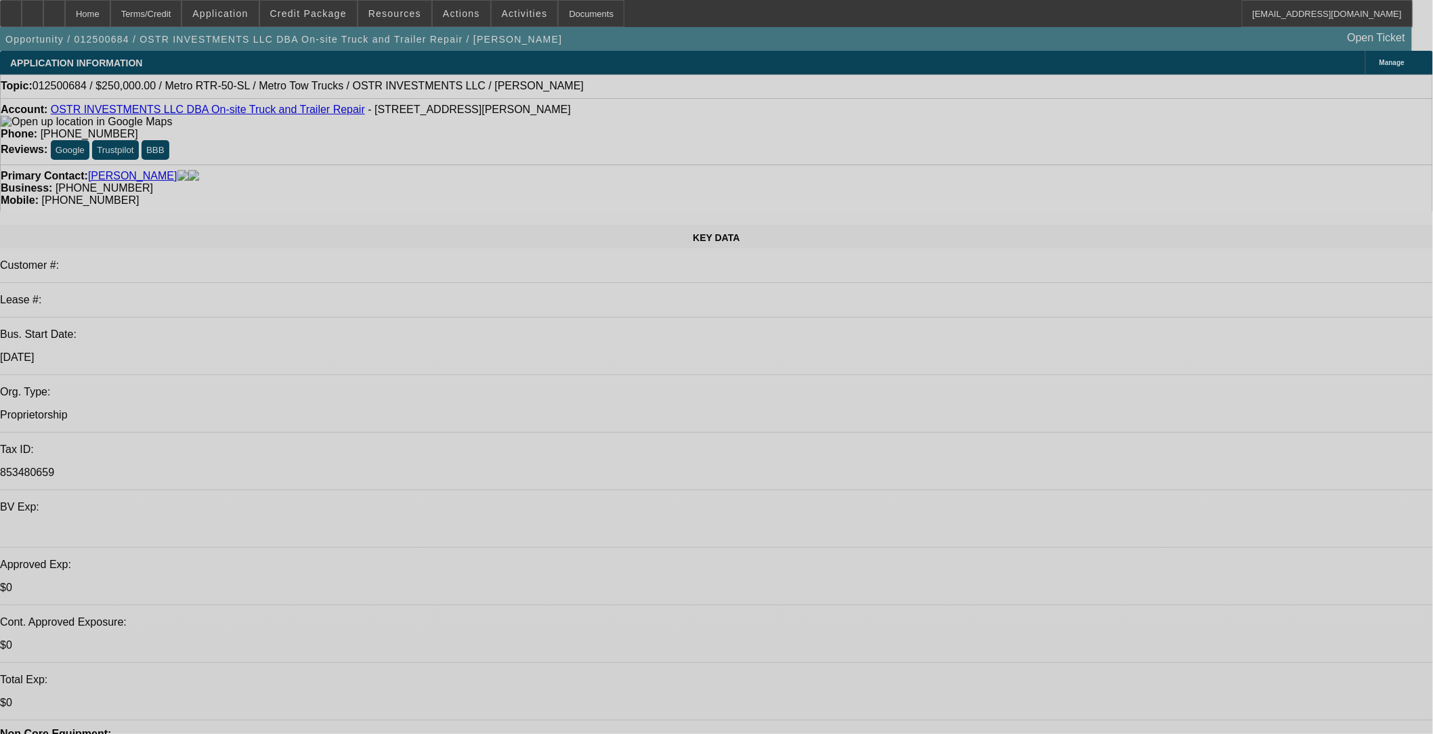
select select "0"
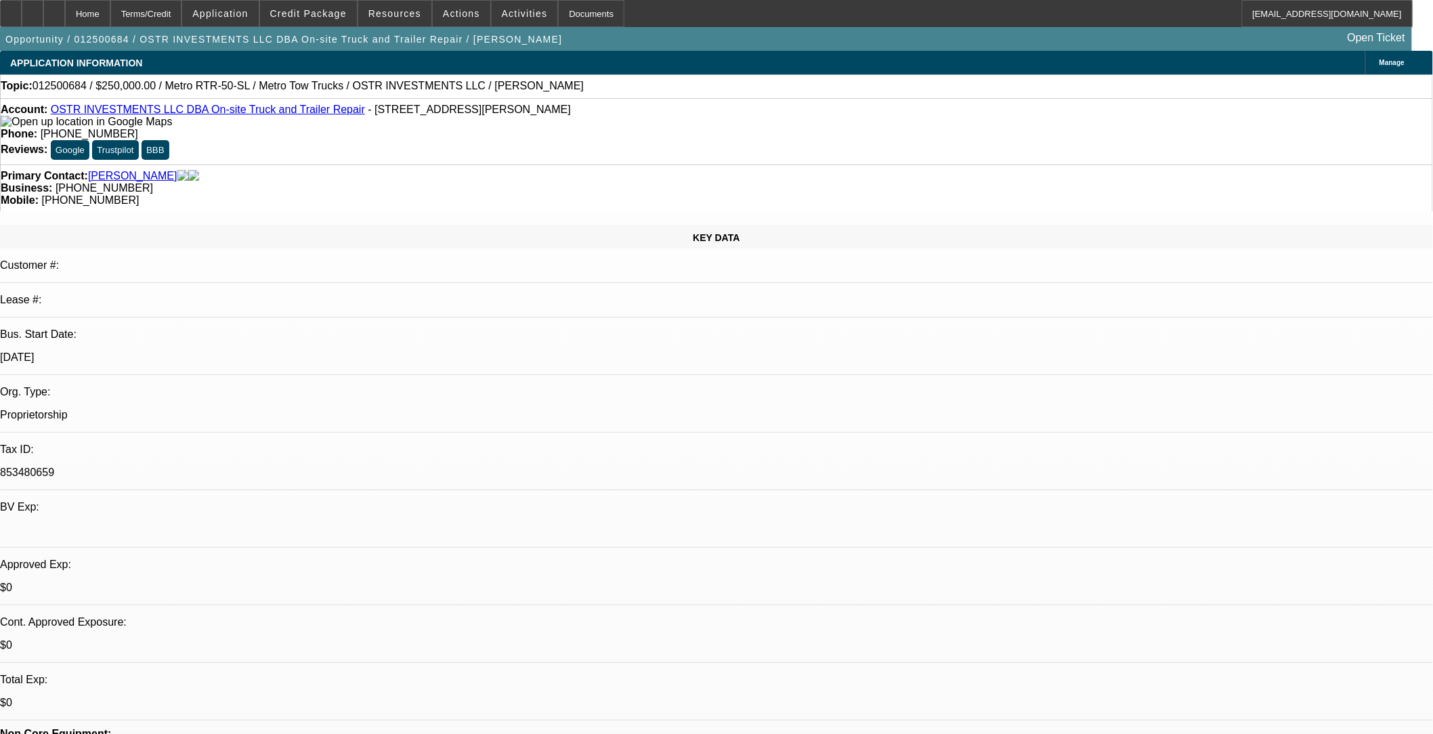
select select "0"
select select "1"
select select "3"
select select "6"
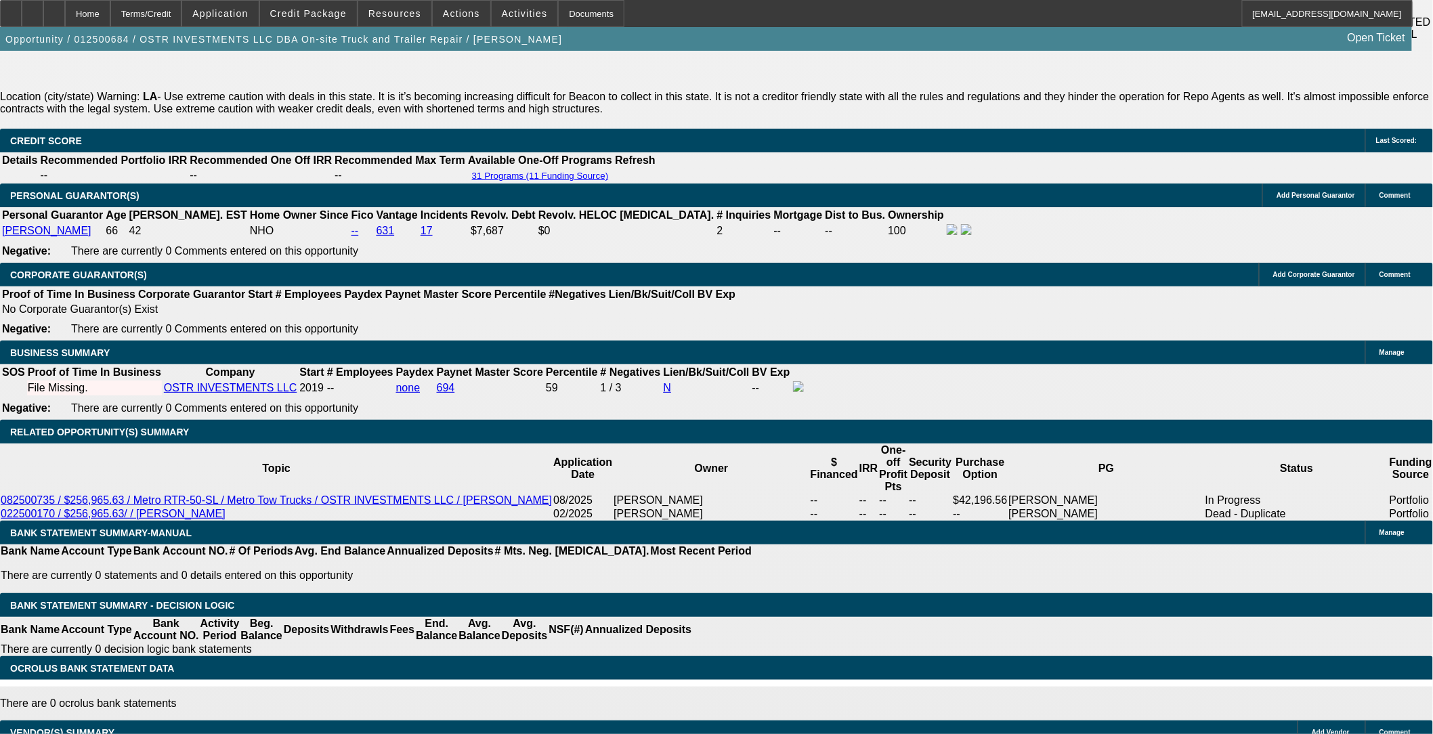
scroll to position [2182, 0]
